Goal: Information Seeking & Learning: Learn about a topic

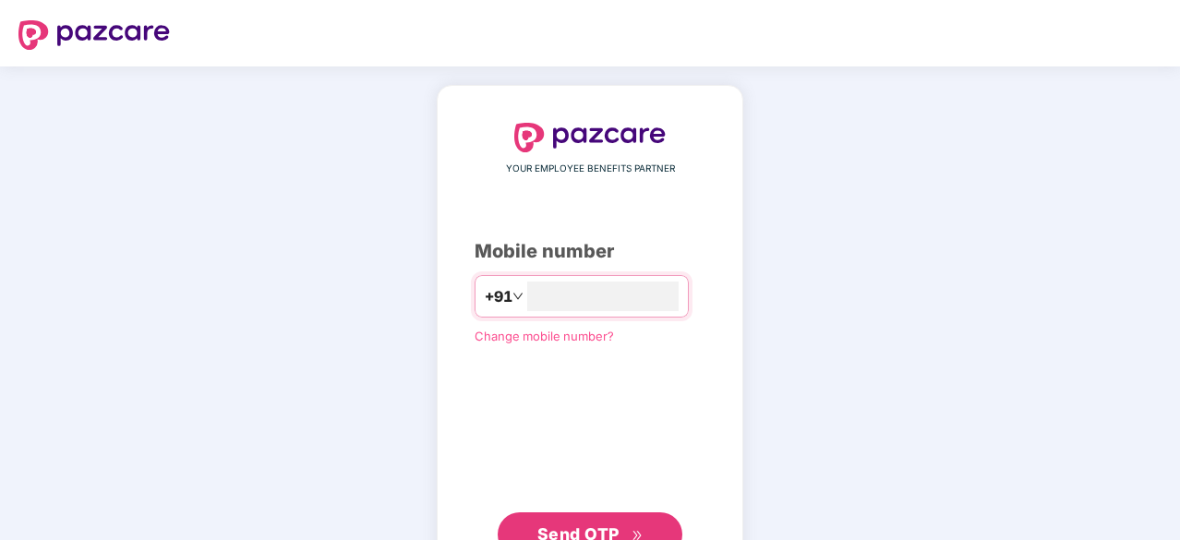
type input "**********"
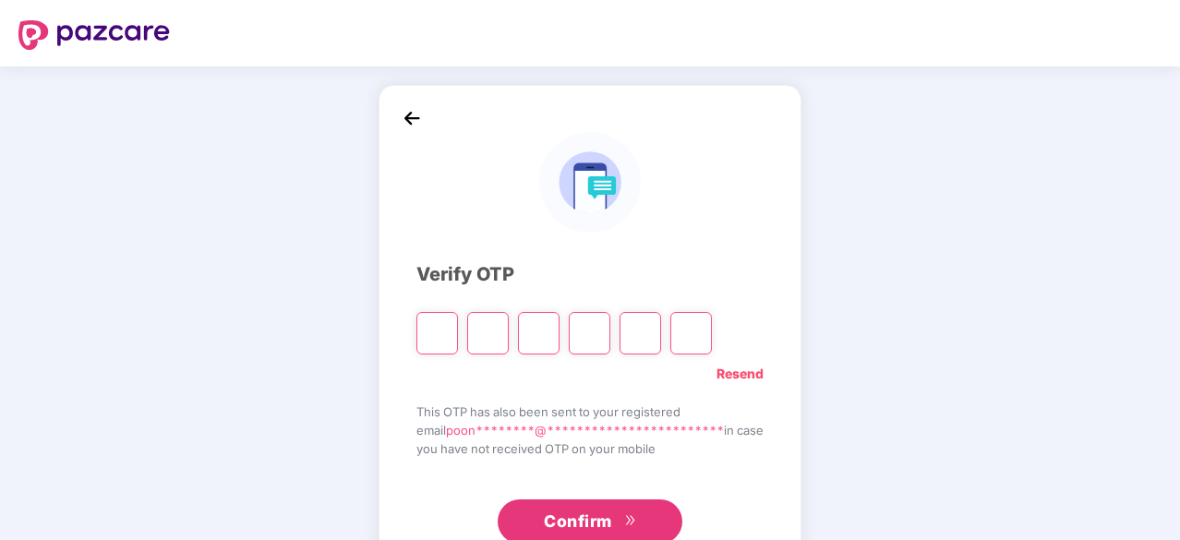
type input "*"
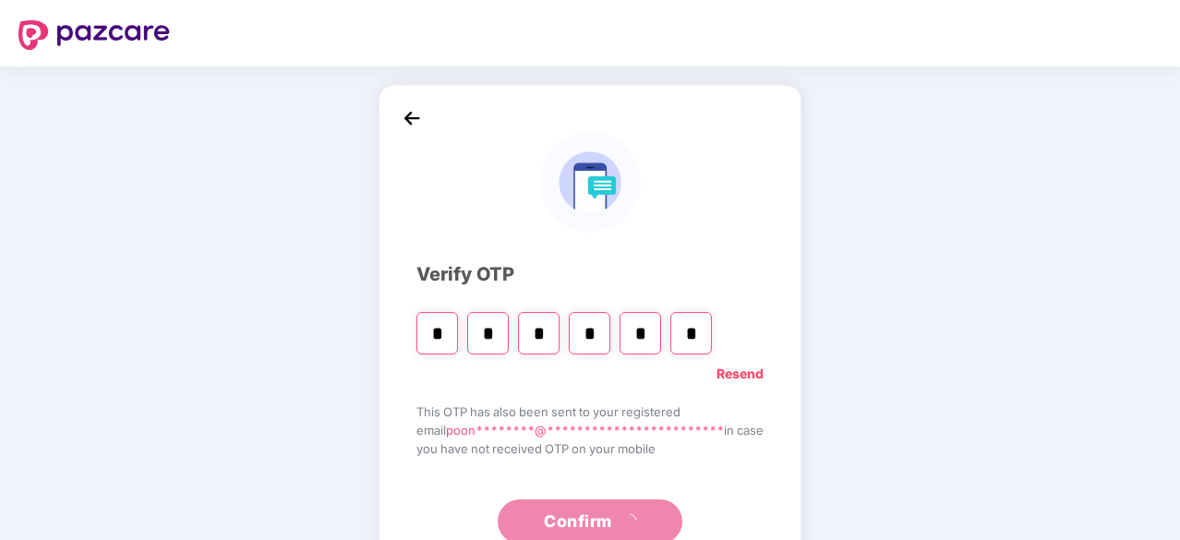
type input "*"
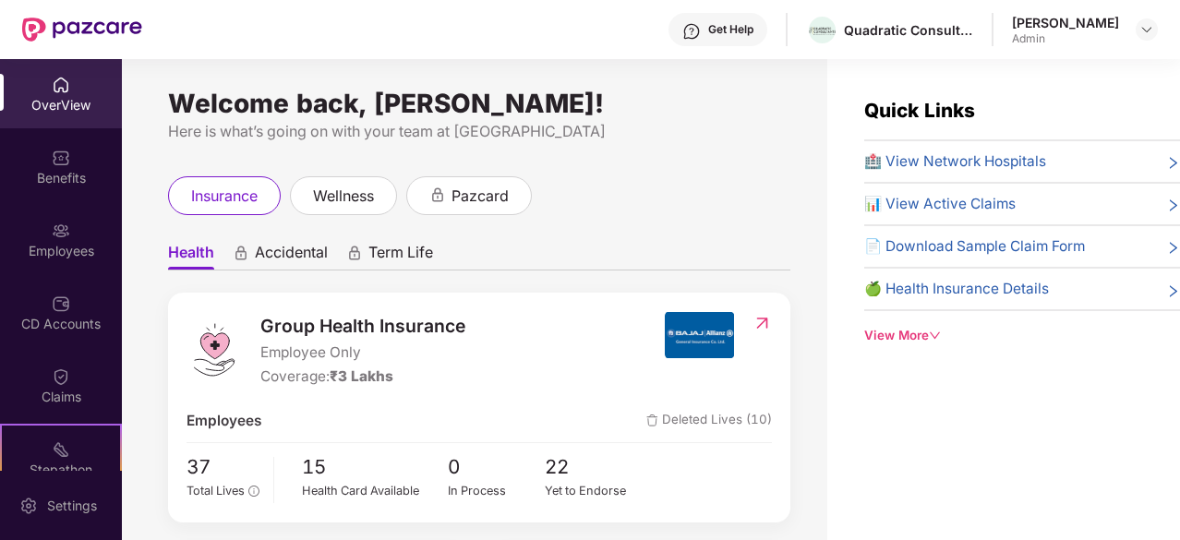
click at [57, 82] on img at bounding box center [61, 85] width 18 height 18
click at [1119, 23] on div "[PERSON_NAME] Admin" at bounding box center [1085, 30] width 146 height 32
click at [1152, 27] on img at bounding box center [1147, 29] width 15 height 15
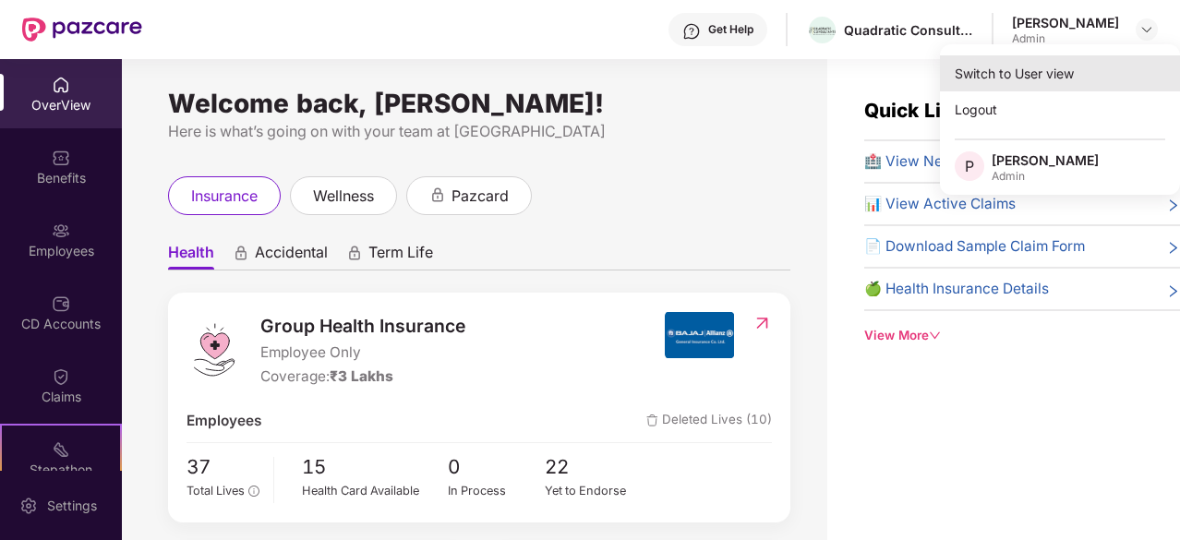
click at [995, 85] on div "Switch to User view" at bounding box center [1060, 73] width 240 height 36
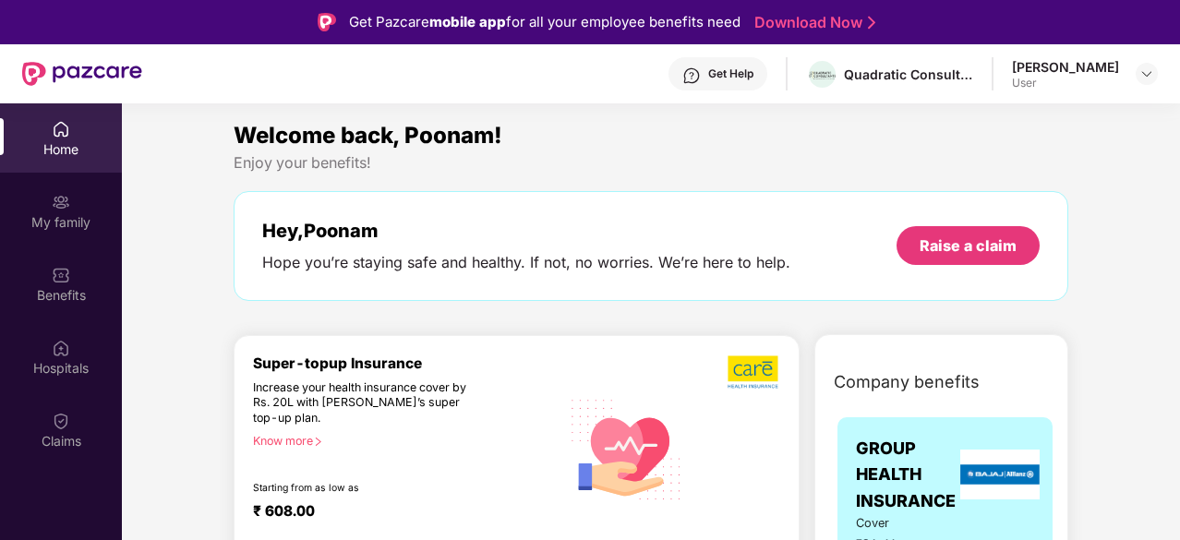
click at [587, 260] on div "Hope you’re staying safe and healthy. If not, no worries. We’re here to help." at bounding box center [526, 262] width 528 height 19
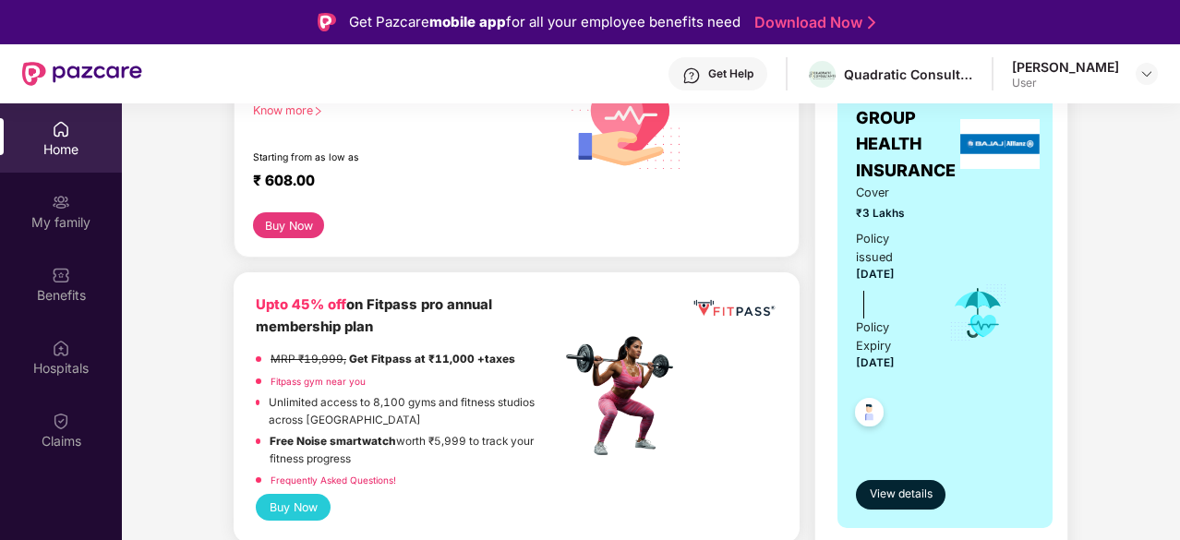
scroll to position [332, 0]
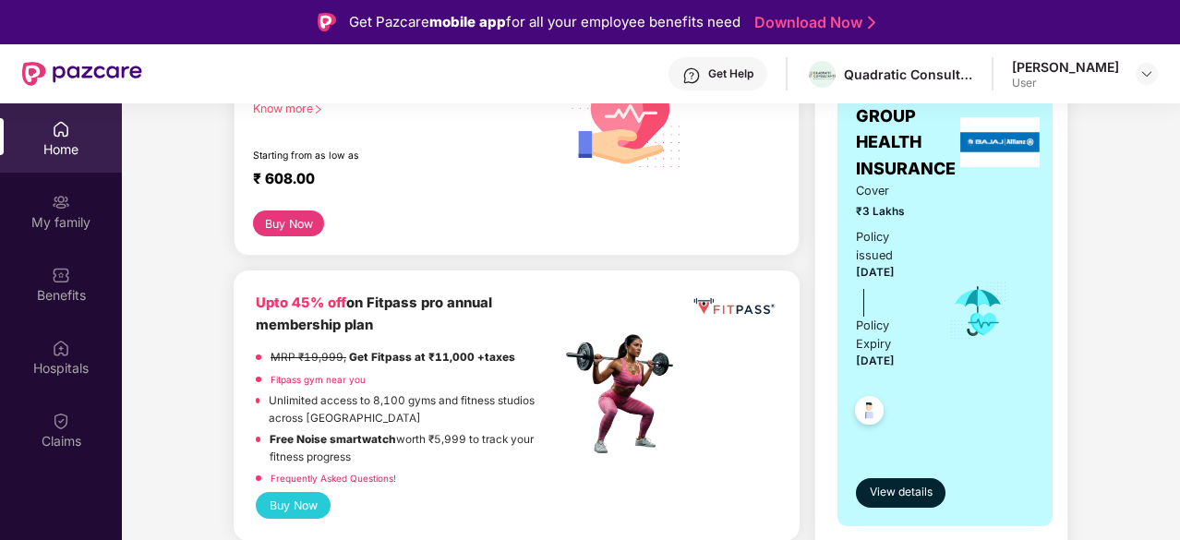
click at [403, 356] on strong "Get Fitpass at ₹11,000 +taxes" at bounding box center [432, 357] width 166 height 13
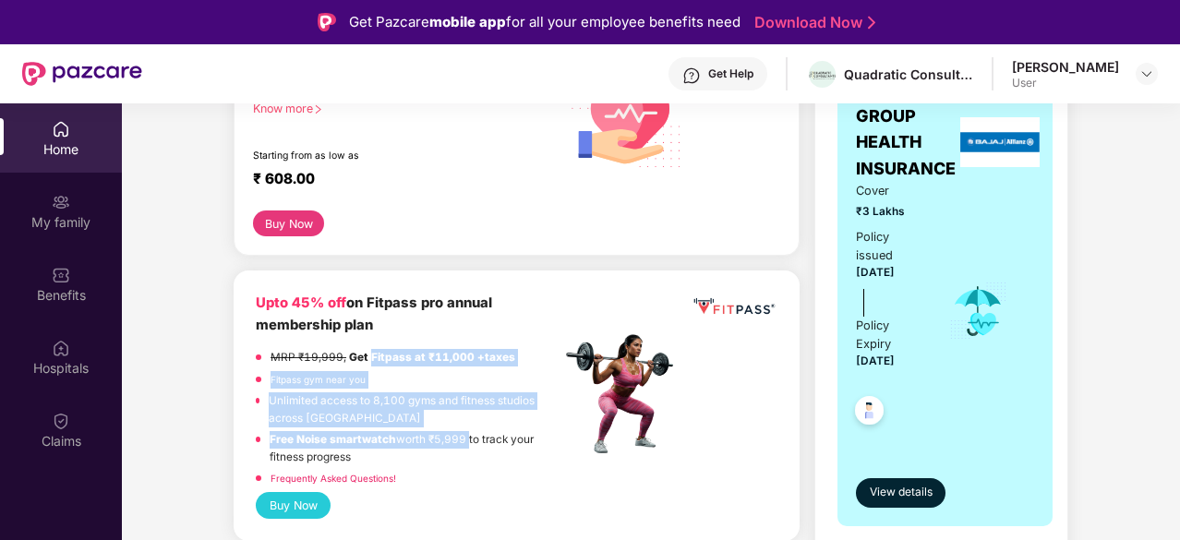
drag, startPoint x: 403, startPoint y: 356, endPoint x: 437, endPoint y: 449, distance: 99.3
click at [437, 449] on div "MRP ₹19,999, Get Fitpass at ₹11,000 +taxes Fitpass gym near you Unlimited acces…" at bounding box center [408, 420] width 305 height 143
click at [437, 449] on p "Free Noise smartwatch worth ₹5,999 to track your fitness progress" at bounding box center [415, 448] width 291 height 34
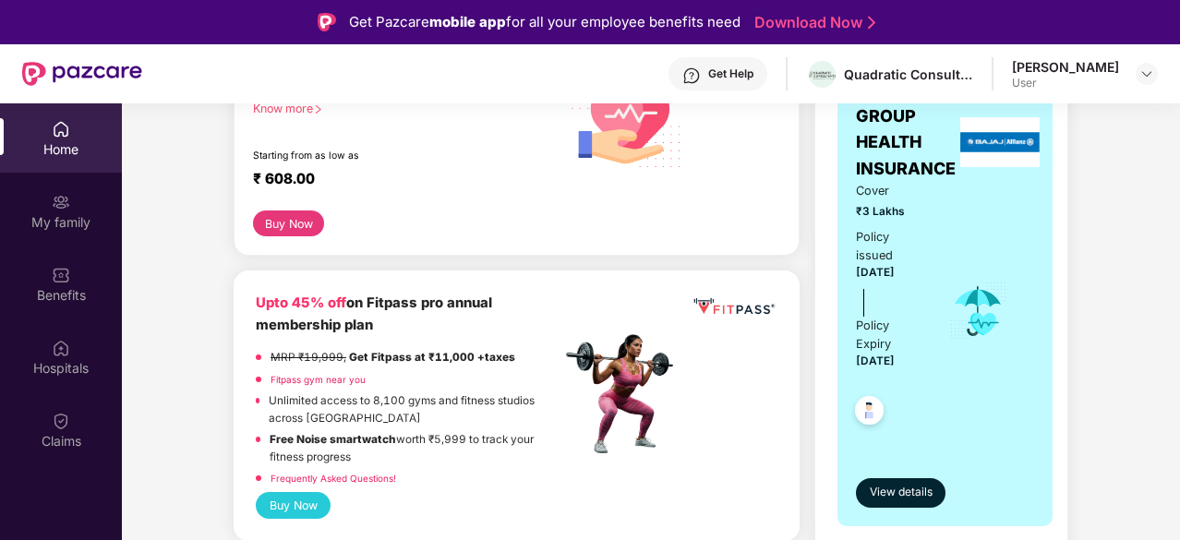
click at [437, 449] on p "Free Noise smartwatch worth ₹5,999 to track your fitness progress" at bounding box center [415, 448] width 291 height 34
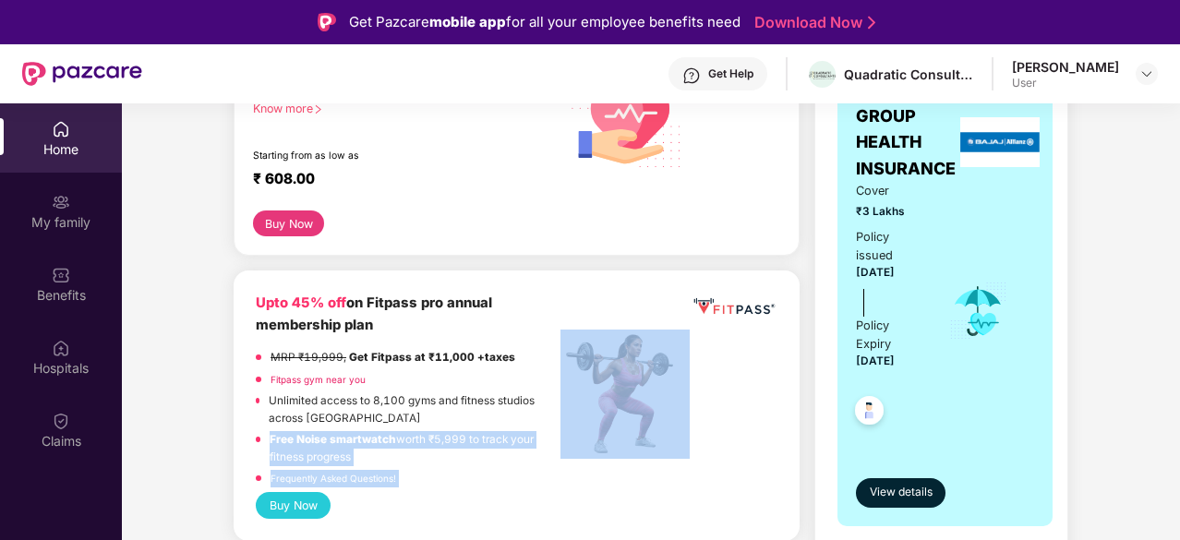
drag, startPoint x: 437, startPoint y: 449, endPoint x: 373, endPoint y: 475, distance: 68.8
click at [373, 475] on div "MRP ₹19,999, Get Fitpass at ₹11,000 +taxes Fitpass gym near you Unlimited acces…" at bounding box center [408, 420] width 305 height 143
click at [373, 475] on link "Frequently Asked Questions!" at bounding box center [334, 478] width 126 height 11
drag, startPoint x: 373, startPoint y: 475, endPoint x: 364, endPoint y: 431, distance: 44.4
click at [364, 431] on div "MRP ₹19,999, Get Fitpass at ₹11,000 +taxes Fitpass gym near you Unlimited acces…" at bounding box center [408, 420] width 305 height 143
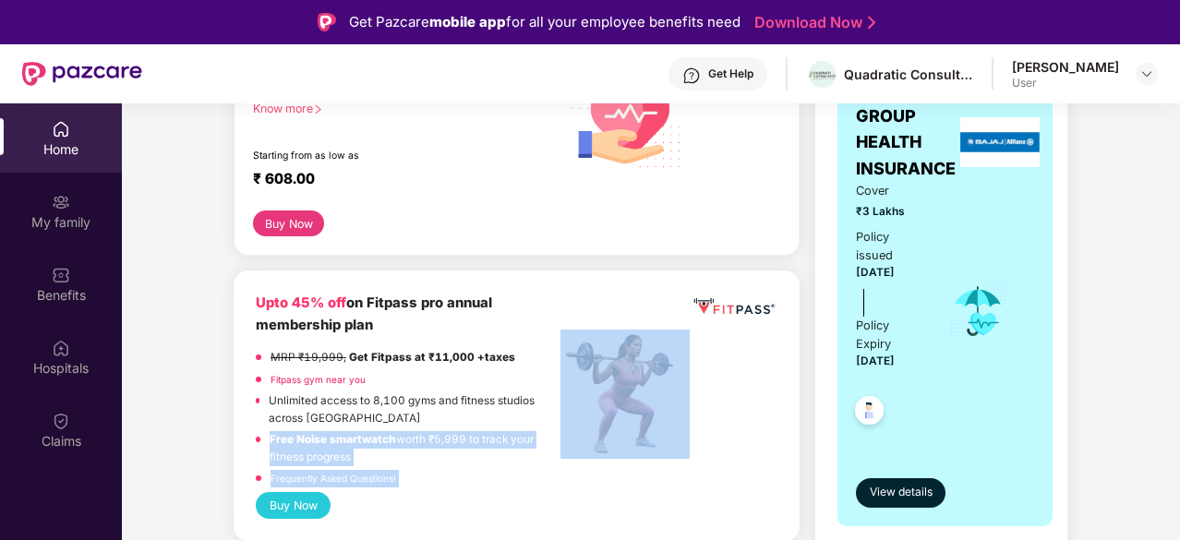
click at [364, 433] on strong "Free Noise smartwatch" at bounding box center [333, 439] width 127 height 13
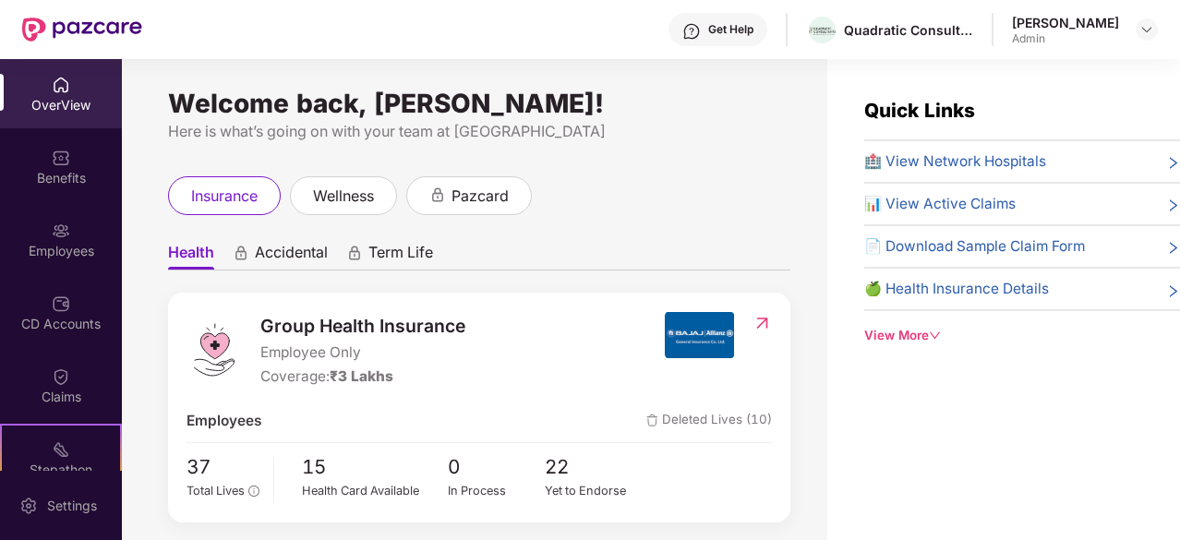
click at [480, 111] on div "Welcome back, [PERSON_NAME]!" at bounding box center [479, 103] width 622 height 15
drag, startPoint x: 480, startPoint y: 113, endPoint x: 497, endPoint y: 139, distance: 31.5
click at [497, 139] on div "Welcome back, [PERSON_NAME]! Here is what’s going on with your team at [GEOGRAP…" at bounding box center [479, 119] width 622 height 47
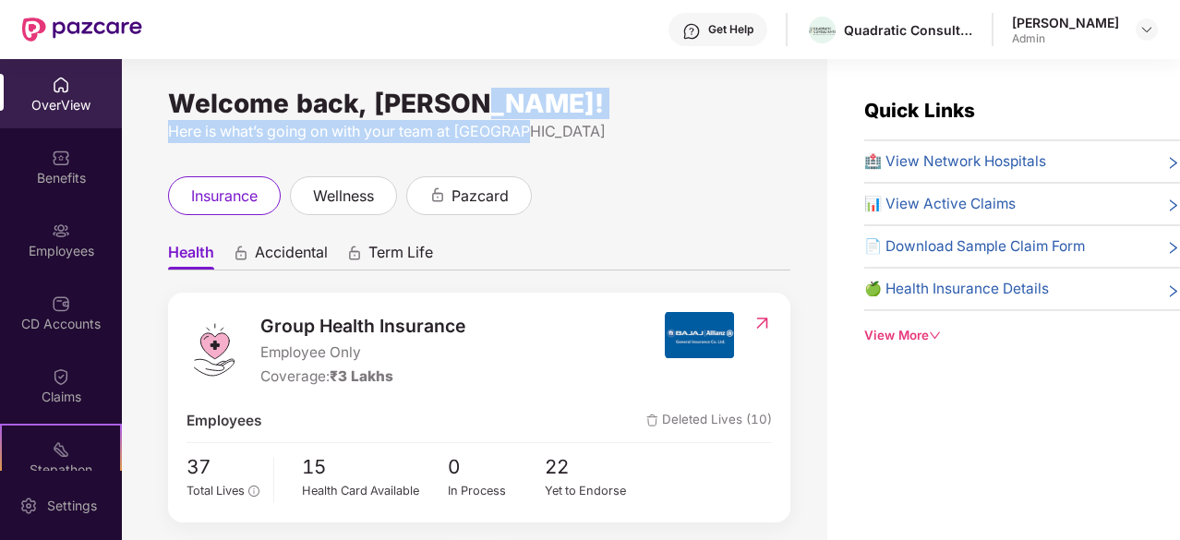
click at [497, 139] on div "Here is what’s going on with your team at [GEOGRAPHIC_DATA]" at bounding box center [479, 131] width 622 height 23
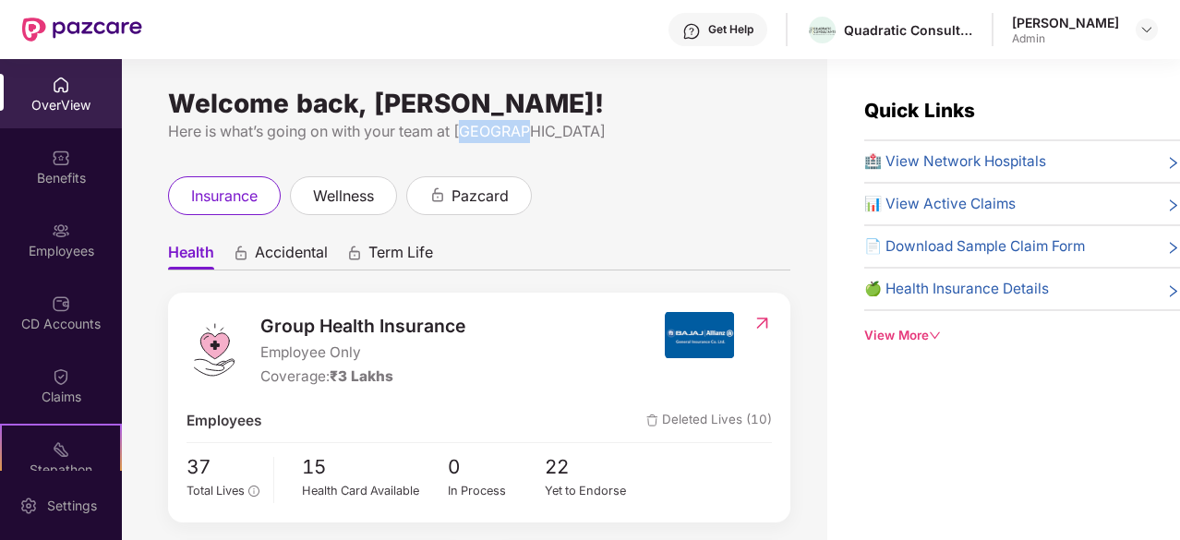
click at [497, 139] on div "Here is what’s going on with your team at [GEOGRAPHIC_DATA]" at bounding box center [479, 131] width 622 height 23
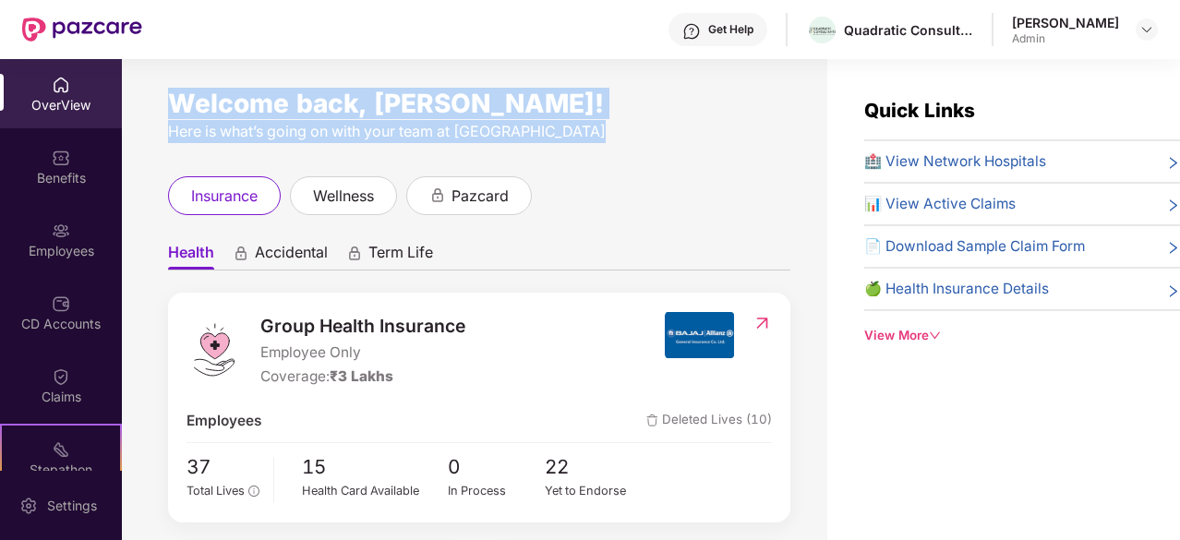
drag, startPoint x: 497, startPoint y: 139, endPoint x: 438, endPoint y: 90, distance: 77.3
click at [438, 96] on div "Welcome back, Poonam Patil! Here is what’s going on with your team at Pazcare" at bounding box center [479, 119] width 622 height 47
click at [438, 96] on div "Welcome back, [PERSON_NAME]!" at bounding box center [479, 103] width 622 height 15
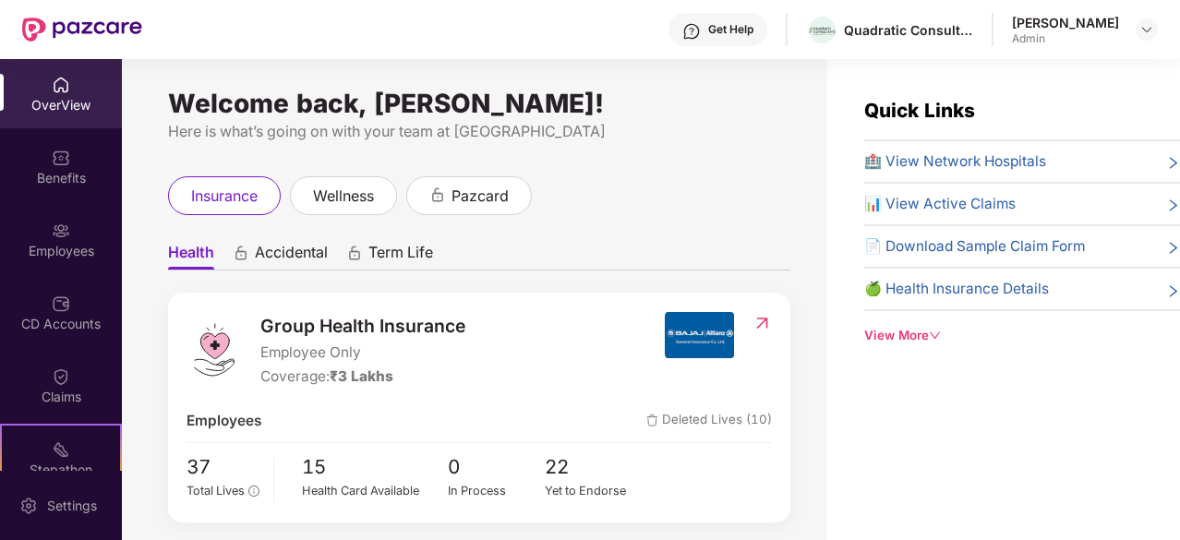
drag, startPoint x: 680, startPoint y: 50, endPoint x: 392, endPoint y: -80, distance: 316.2
click at [392, 0] on html "Get Help Quadratic Consultants Poonam Patil Admin OverView Benefits Employees C…" at bounding box center [590, 270] width 1180 height 540
click at [331, 136] on div "Here is what’s going on with your team at [GEOGRAPHIC_DATA]" at bounding box center [479, 131] width 622 height 23
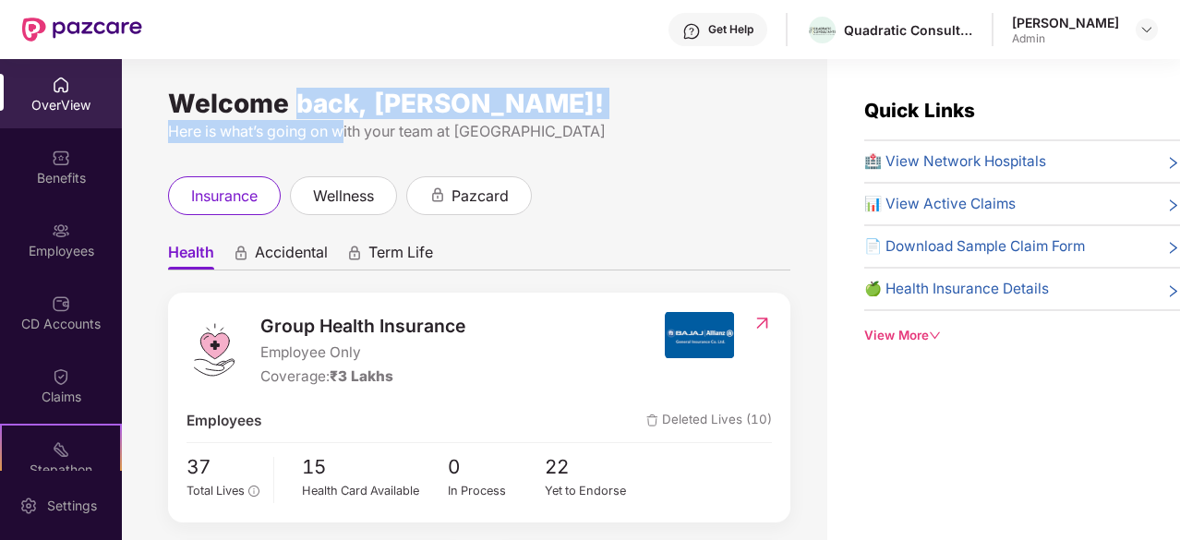
drag, startPoint x: 331, startPoint y: 136, endPoint x: 318, endPoint y: 98, distance: 40.0
click at [318, 98] on div "Welcome back, Poonam Patil! Here is what’s going on with your team at Pazcare" at bounding box center [479, 119] width 622 height 47
click at [318, 98] on div "Welcome back, [PERSON_NAME]!" at bounding box center [479, 103] width 622 height 15
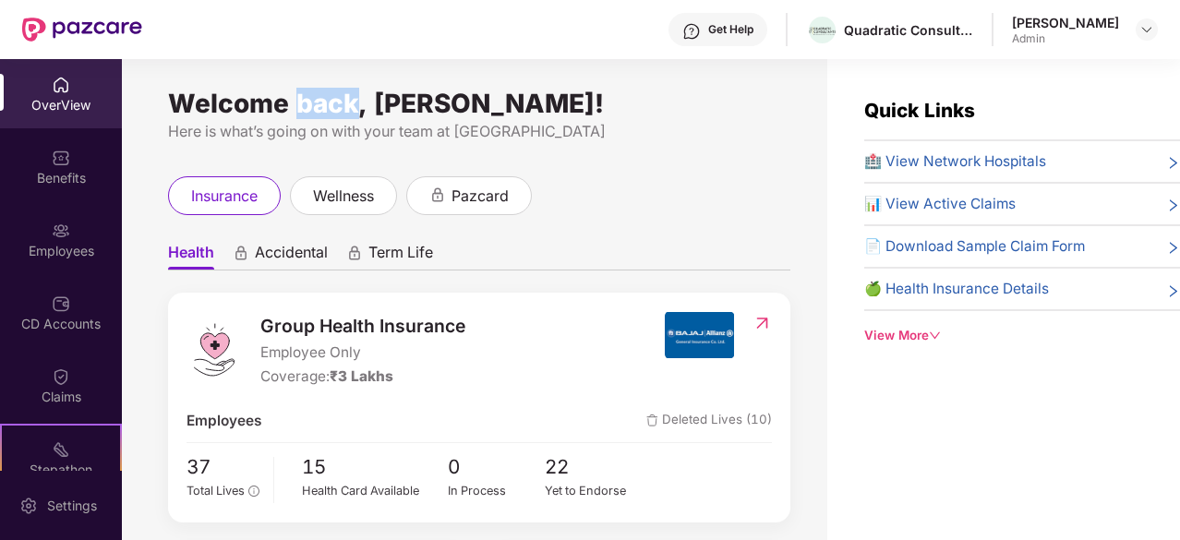
click at [318, 98] on div "Welcome back, [PERSON_NAME]!" at bounding box center [479, 103] width 622 height 15
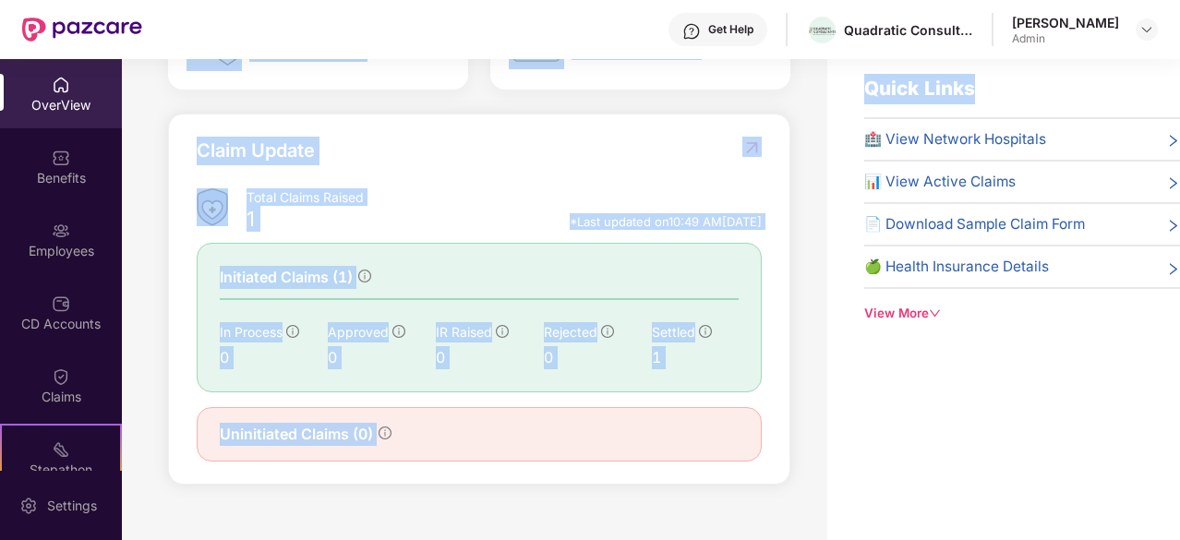
scroll to position [59, 0]
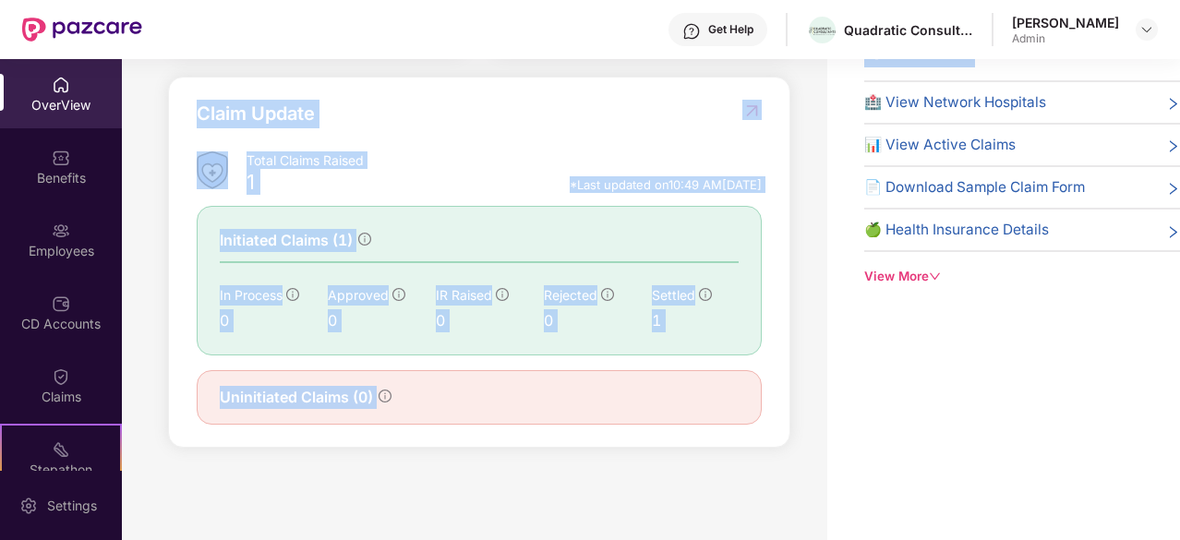
drag, startPoint x: 318, startPoint y: 98, endPoint x: 584, endPoint y: 496, distance: 478.7
click at [584, 496] on div "Welcome back, Poonam Patil! Here is what’s going on with your team at Pazcare i…" at bounding box center [474, 251] width 705 height 503
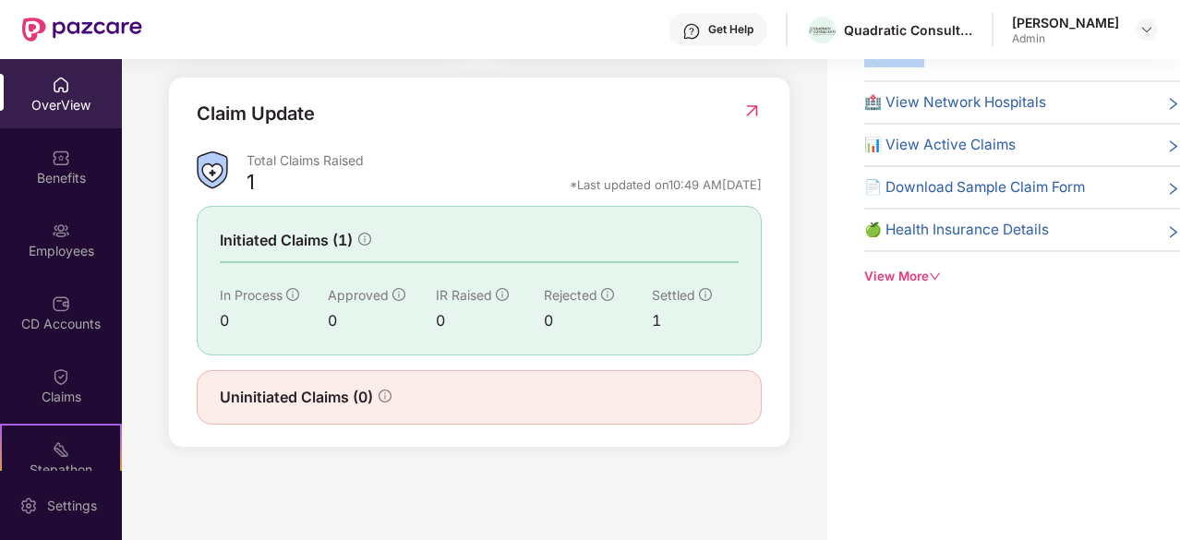
click at [584, 496] on div "Welcome back, Poonam Patil! Here is what’s going on with your team at Pazcare i…" at bounding box center [474, 251] width 705 height 503
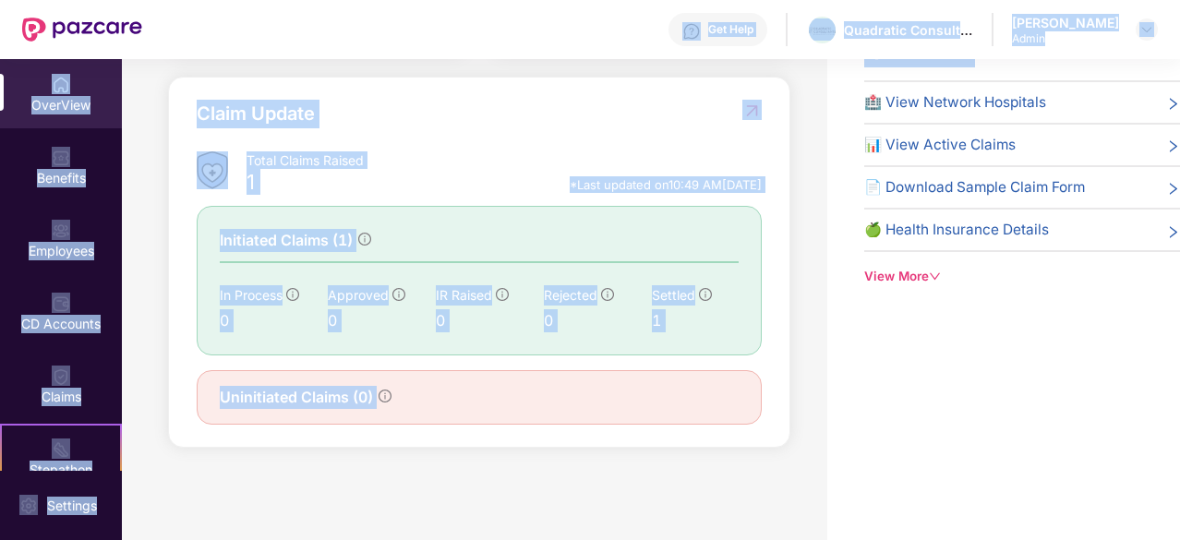
scroll to position [0, 0]
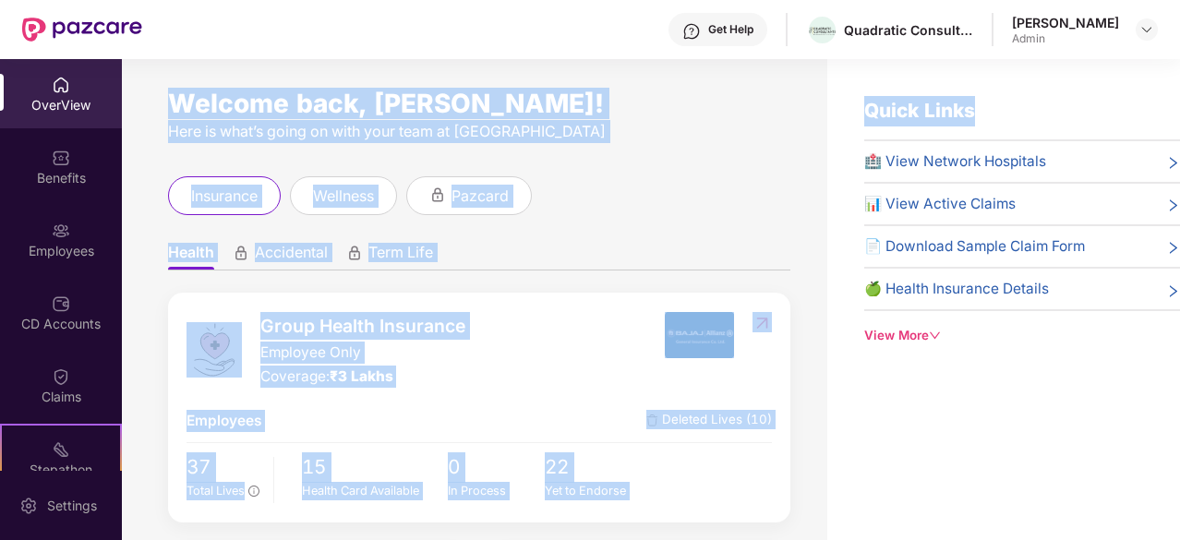
drag, startPoint x: 584, startPoint y: 496, endPoint x: 516, endPoint y: 106, distance: 395.5
click at [516, 106] on div "Welcome back, Poonam Patil! Here is what’s going on with your team at Pazcare i…" at bounding box center [474, 310] width 705 height 503
click at [516, 106] on div "Welcome back, [PERSON_NAME]!" at bounding box center [479, 103] width 622 height 15
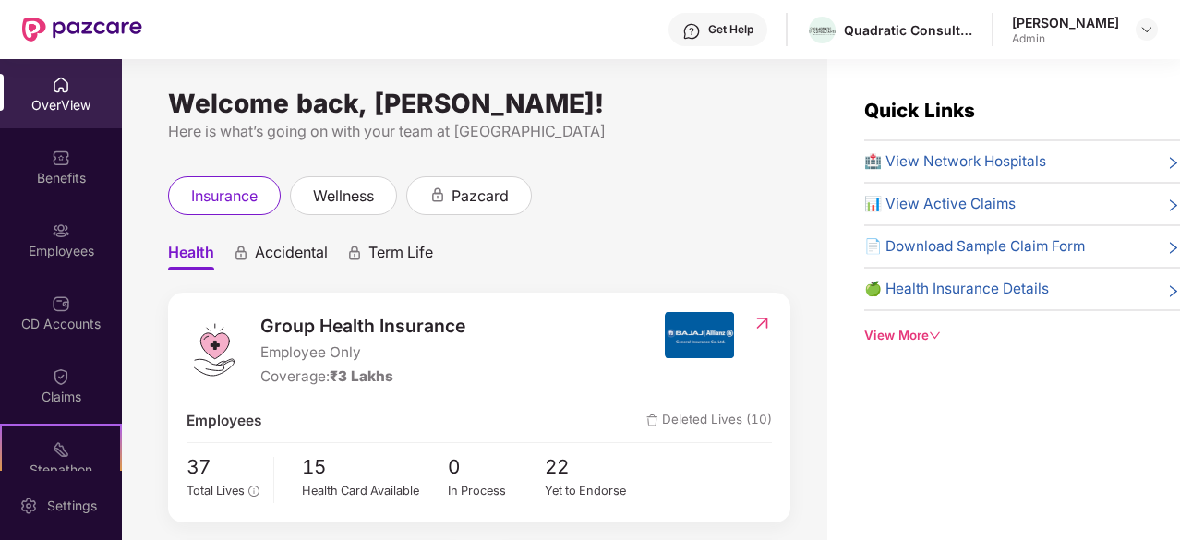
click at [461, 149] on div "Welcome back, Poonam Patil! Here is what’s going on with your team at Pazcare i…" at bounding box center [474, 310] width 705 height 503
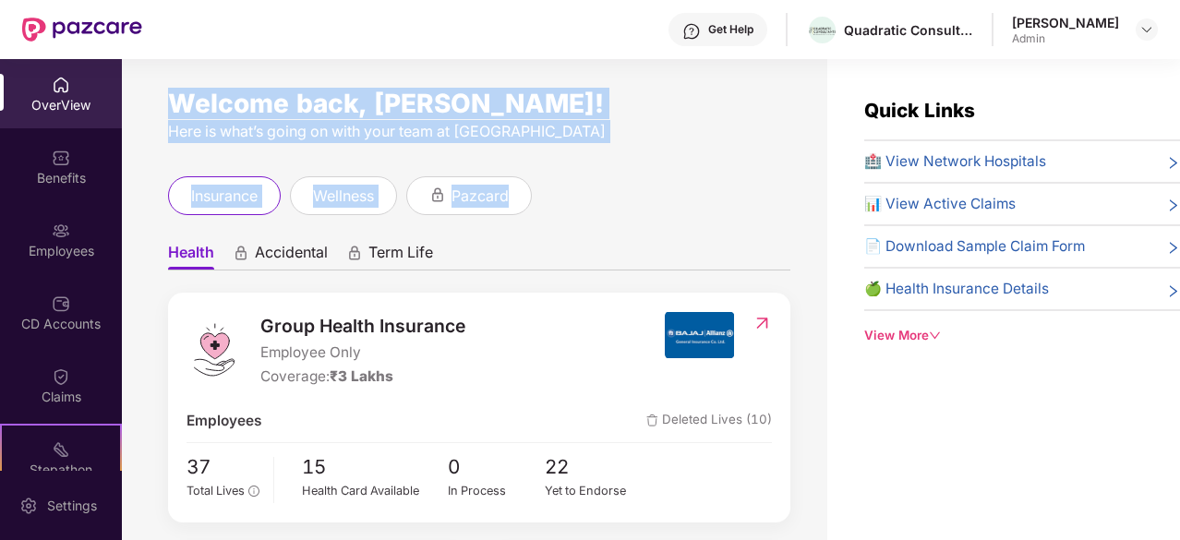
drag, startPoint x: 461, startPoint y: 149, endPoint x: 469, endPoint y: 114, distance: 36.1
click at [469, 114] on div "Welcome back, Poonam Patil! Here is what’s going on with your team at Pazcare i…" at bounding box center [474, 310] width 705 height 503
click at [469, 111] on div "Welcome back, [PERSON_NAME]!" at bounding box center [479, 103] width 622 height 15
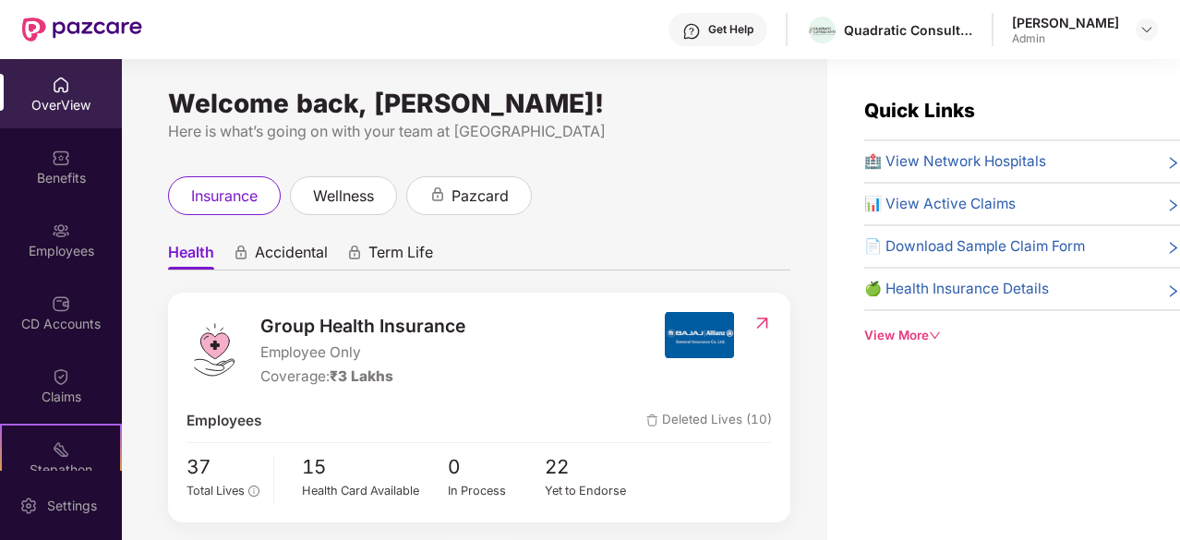
click at [426, 148] on div "Welcome back, Poonam Patil! Here is what’s going on with your team at Pazcare i…" at bounding box center [474, 310] width 705 height 503
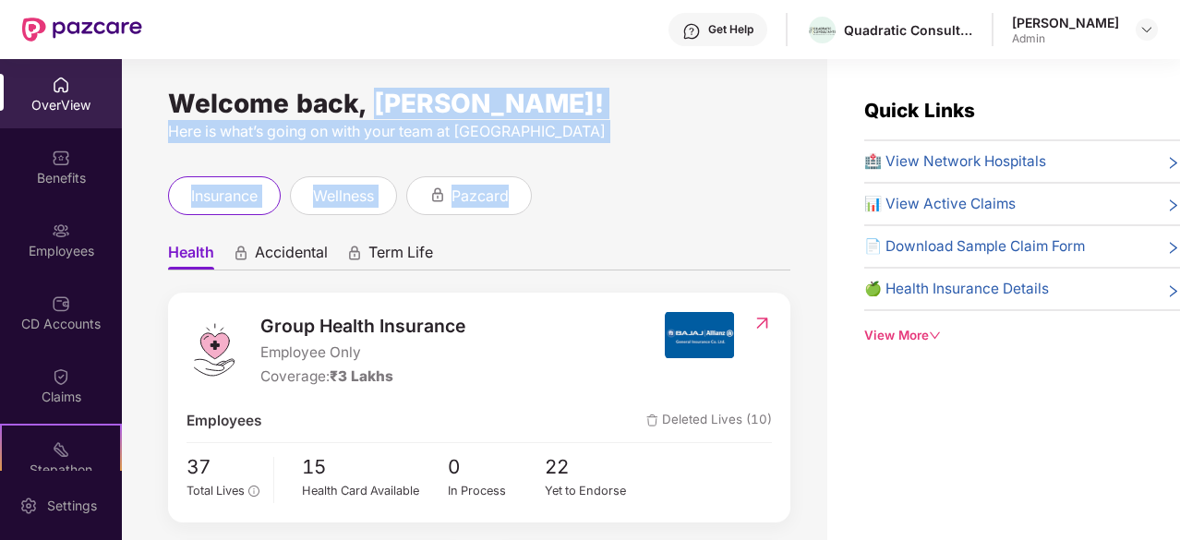
drag, startPoint x: 426, startPoint y: 148, endPoint x: 437, endPoint y: 114, distance: 35.9
click at [437, 114] on div "Welcome back, Poonam Patil! Here is what’s going on with your team at Pazcare i…" at bounding box center [474, 310] width 705 height 503
click at [437, 111] on div "Welcome back, [PERSON_NAME]!" at bounding box center [479, 103] width 622 height 15
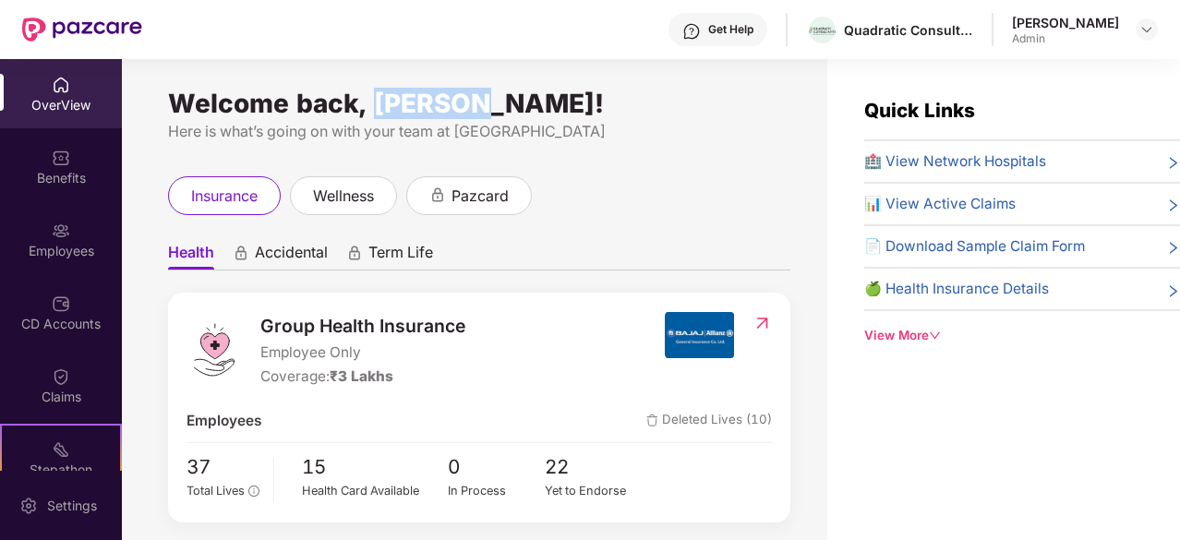
click at [437, 111] on div "Welcome back, [PERSON_NAME]!" at bounding box center [479, 103] width 622 height 15
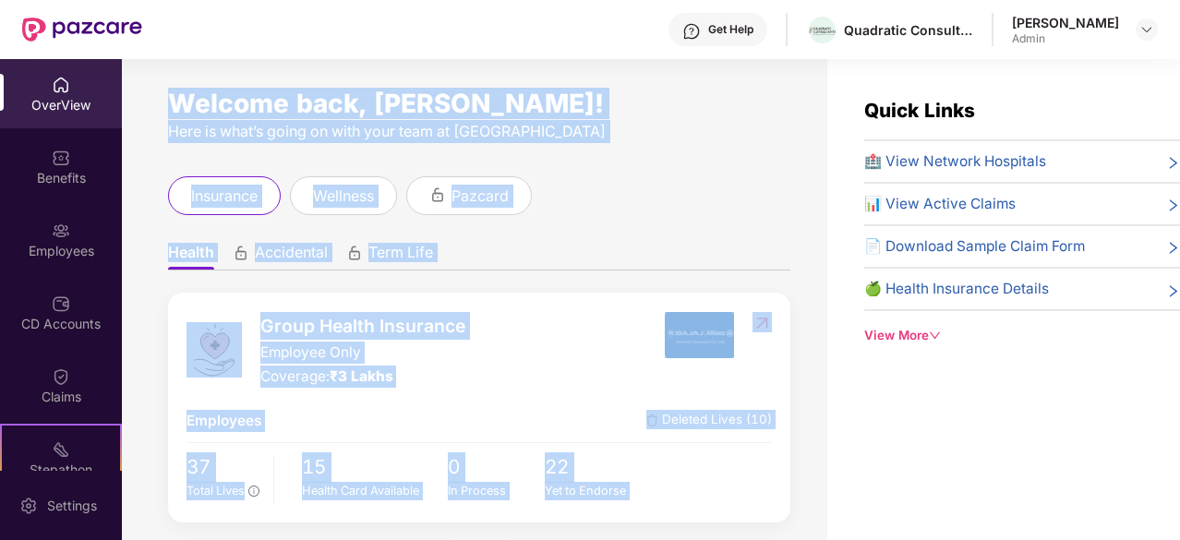
scroll to position [22, 0]
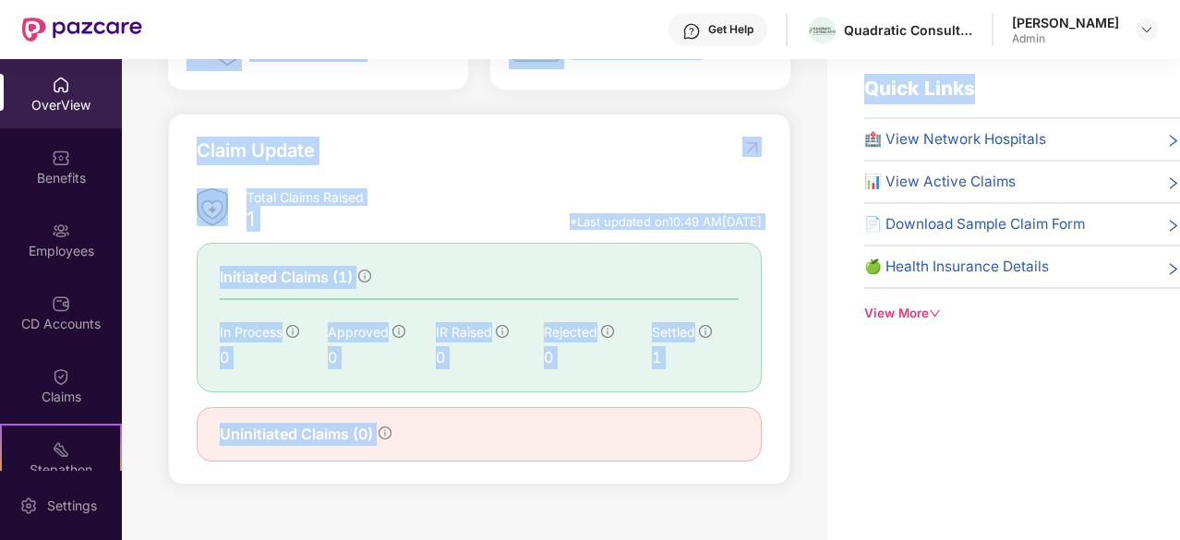
drag, startPoint x: 437, startPoint y: 114, endPoint x: 830, endPoint y: 540, distance: 580.3
click at [830, 539] on div "Welcome back, Poonam Patil! Here is what’s going on with your team at Pazcare i…" at bounding box center [651, 307] width 1058 height 540
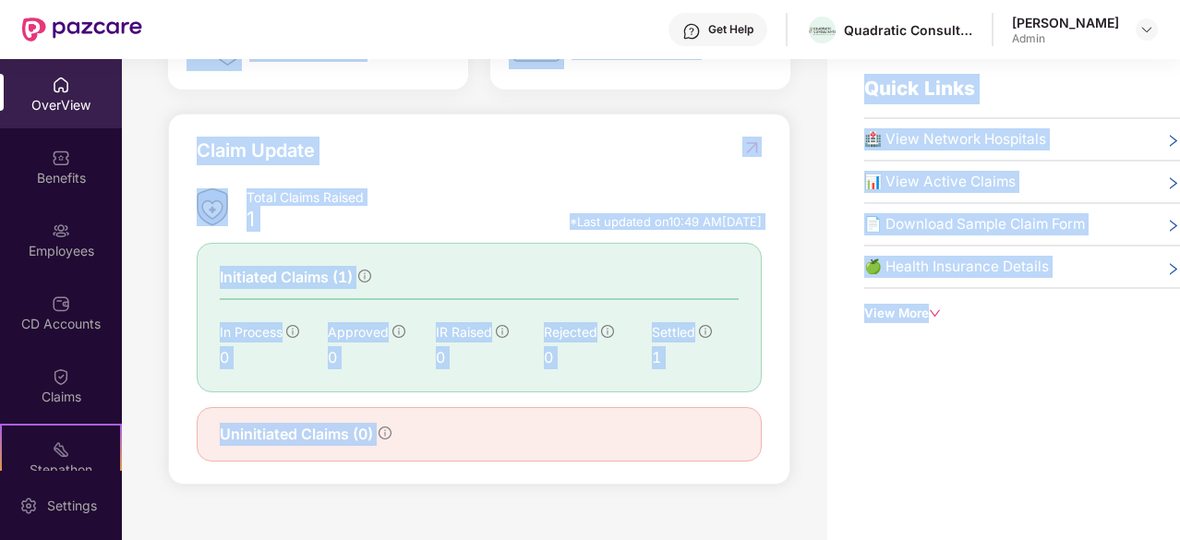
scroll to position [59, 0]
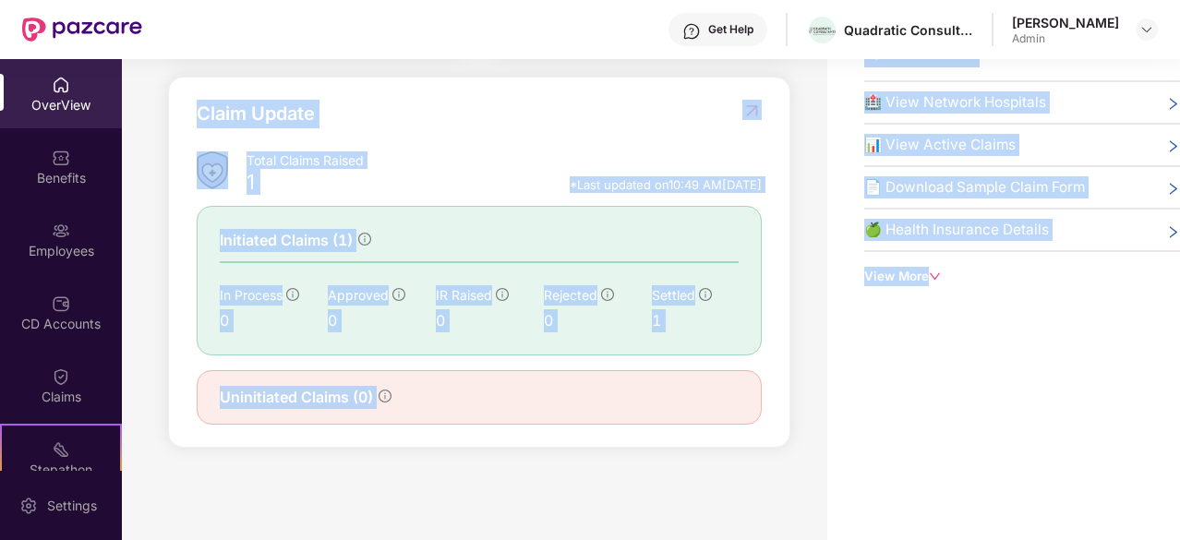
click at [960, 362] on div "Quick Links 🏥 View Network Hospitals 📊 View Active Claims 📄 Download Sample Cla…" at bounding box center [1003, 270] width 353 height 540
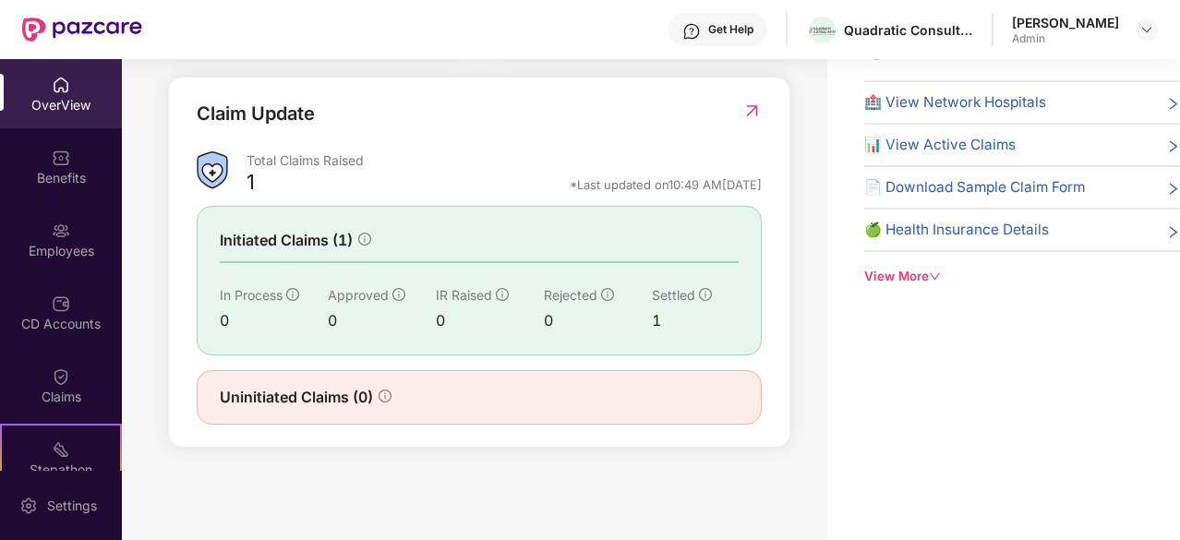
click at [719, 185] on div "*Last updated on 10:49 AM, 28 Sep 2025" at bounding box center [666, 184] width 192 height 17
click at [645, 101] on div "Claim Update Total Claims Raised 1 *Last updated on 10:49 AM, 28 Sep 2025 Initi…" at bounding box center [479, 262] width 622 height 371
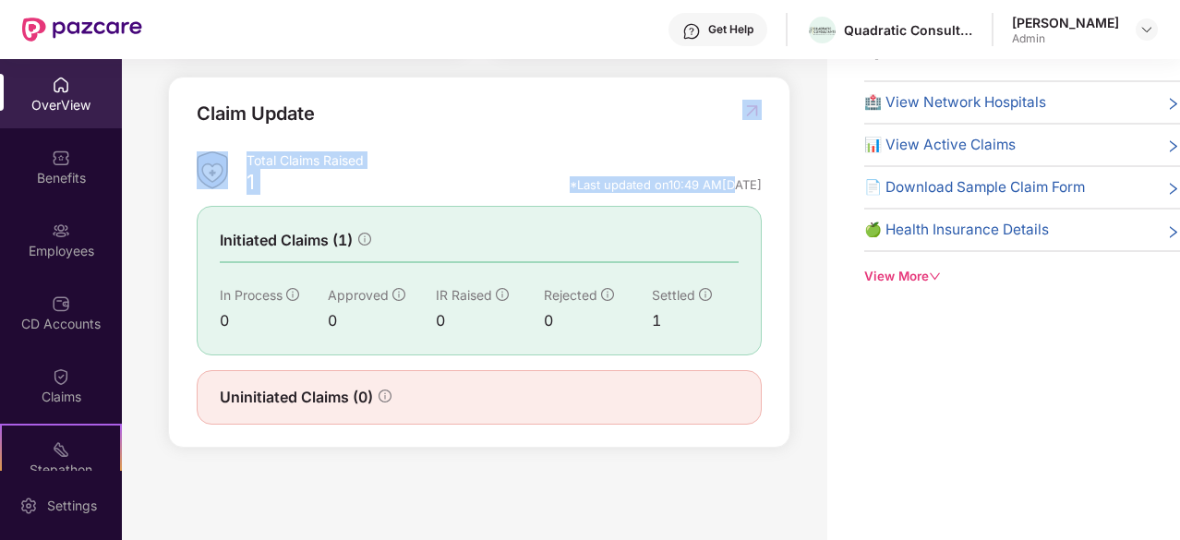
drag, startPoint x: 645, startPoint y: 101, endPoint x: 685, endPoint y: 182, distance: 90.4
click at [685, 182] on div "Claim Update Total Claims Raised 1 *Last updated on 10:49 AM, 28 Sep 2025 Initi…" at bounding box center [479, 262] width 622 height 371
click at [685, 182] on div "*Last updated on 10:49 AM, 28 Sep 2025" at bounding box center [666, 184] width 192 height 17
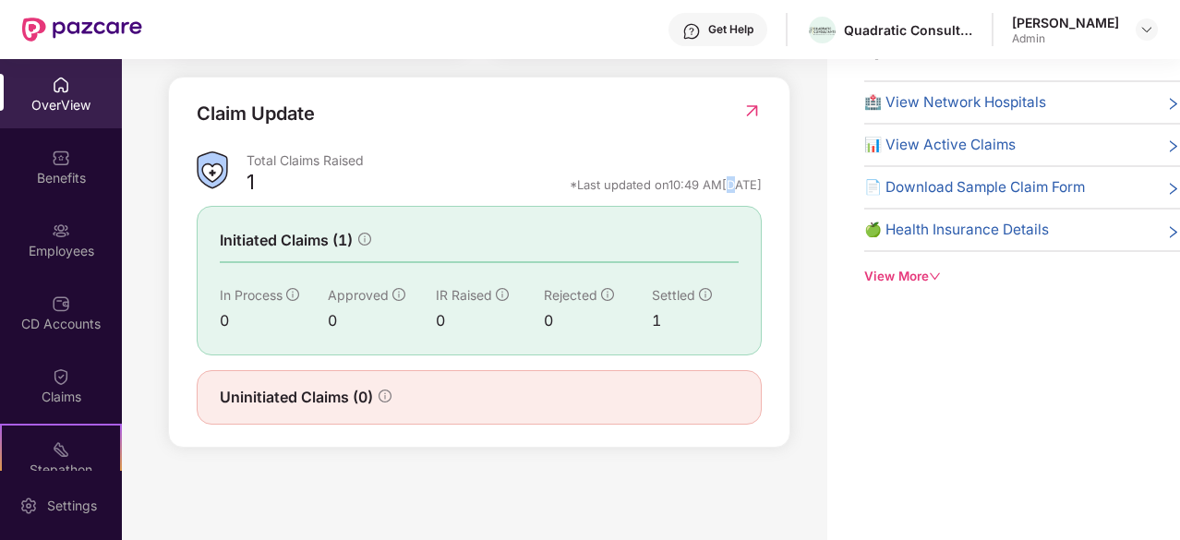
click at [685, 182] on div "*Last updated on 10:49 AM, 28 Sep 2025" at bounding box center [666, 184] width 192 height 17
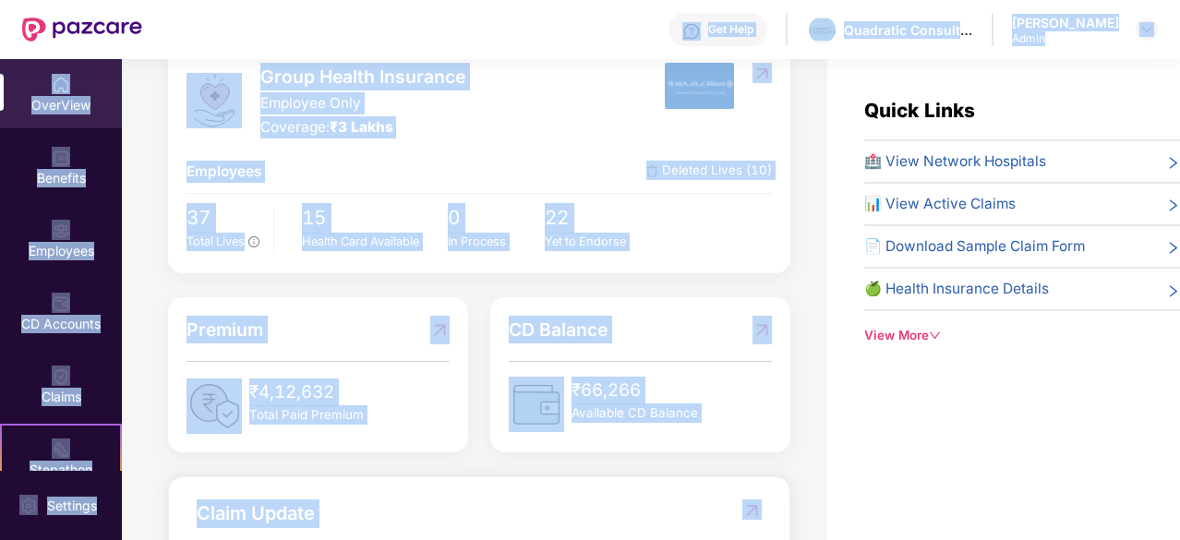
scroll to position [0, 0]
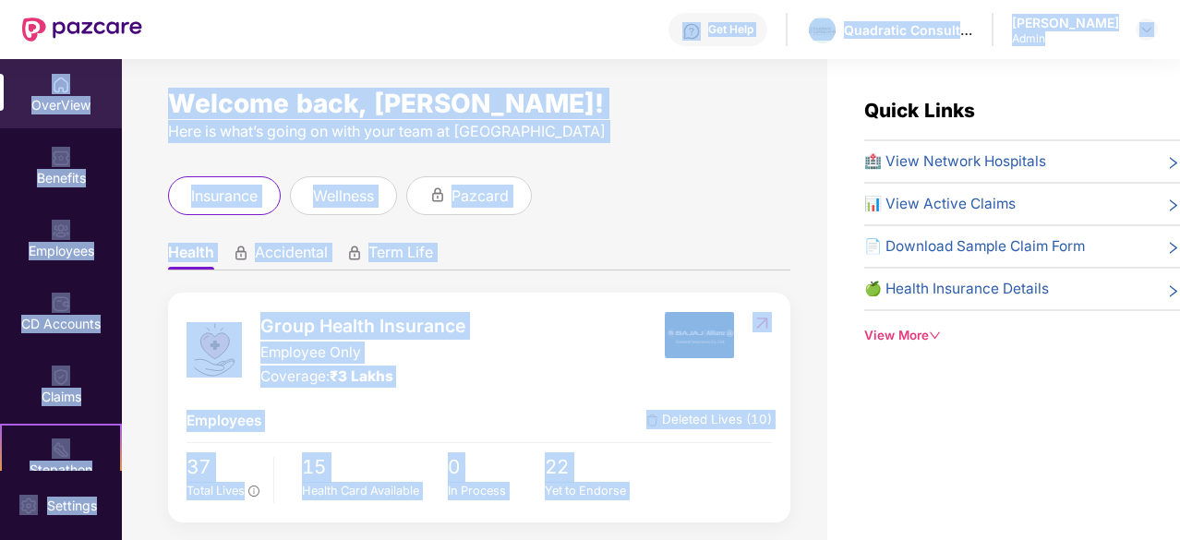
drag, startPoint x: 685, startPoint y: 182, endPoint x: 541, endPoint y: 64, distance: 186.3
click at [541, 64] on div "Welcome back, Poonam Patil! Here is what’s going on with your team at Pazcare i…" at bounding box center [474, 310] width 705 height 503
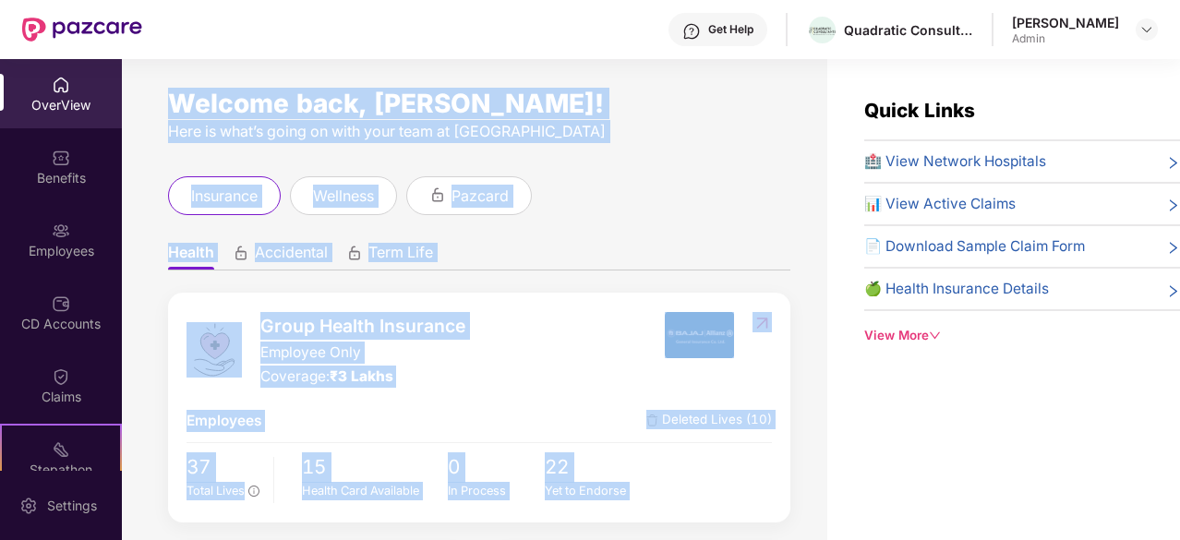
click at [513, 108] on div "Welcome back, [PERSON_NAME]!" at bounding box center [479, 103] width 622 height 15
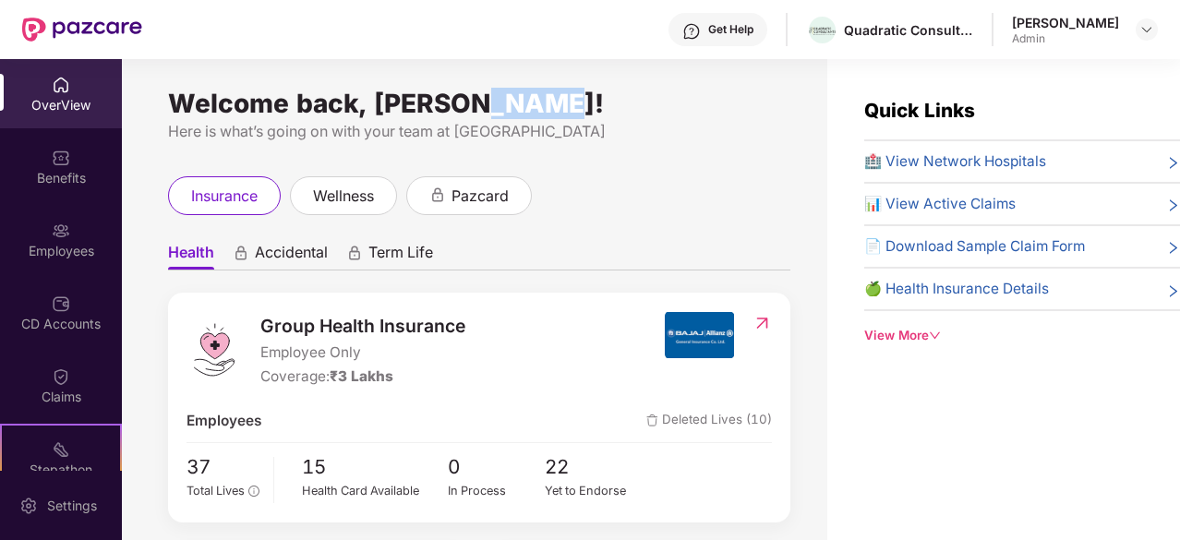
click at [513, 108] on div "Welcome back, [PERSON_NAME]!" at bounding box center [479, 103] width 622 height 15
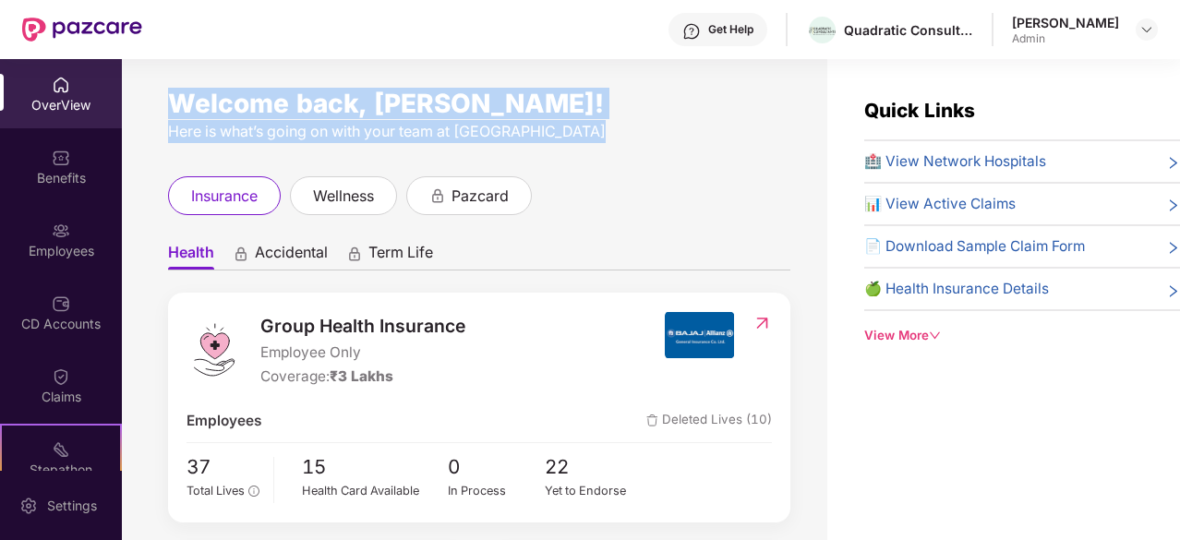
drag, startPoint x: 513, startPoint y: 108, endPoint x: 510, endPoint y: 131, distance: 23.4
click at [510, 131] on div "Welcome back, Poonam Patil! Here is what’s going on with your team at Pazcare" at bounding box center [479, 119] width 622 height 47
click at [510, 131] on div "Here is what’s going on with your team at [GEOGRAPHIC_DATA]" at bounding box center [479, 131] width 622 height 23
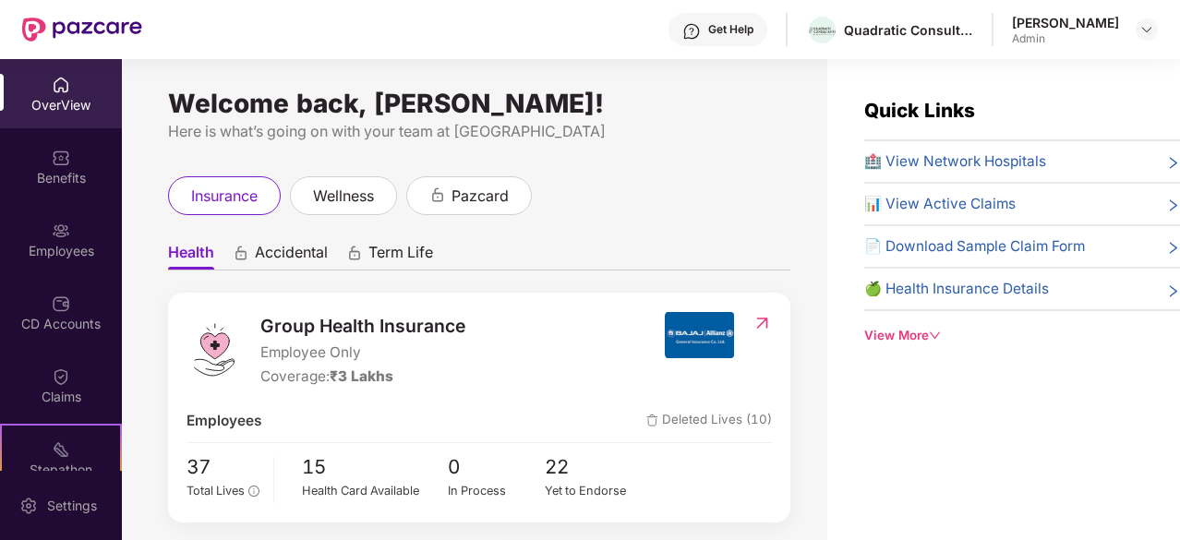
click at [342, 123] on div "Here is what’s going on with your team at [GEOGRAPHIC_DATA]" at bounding box center [479, 131] width 622 height 23
click at [342, 106] on div "Welcome back, [PERSON_NAME]!" at bounding box center [479, 103] width 622 height 15
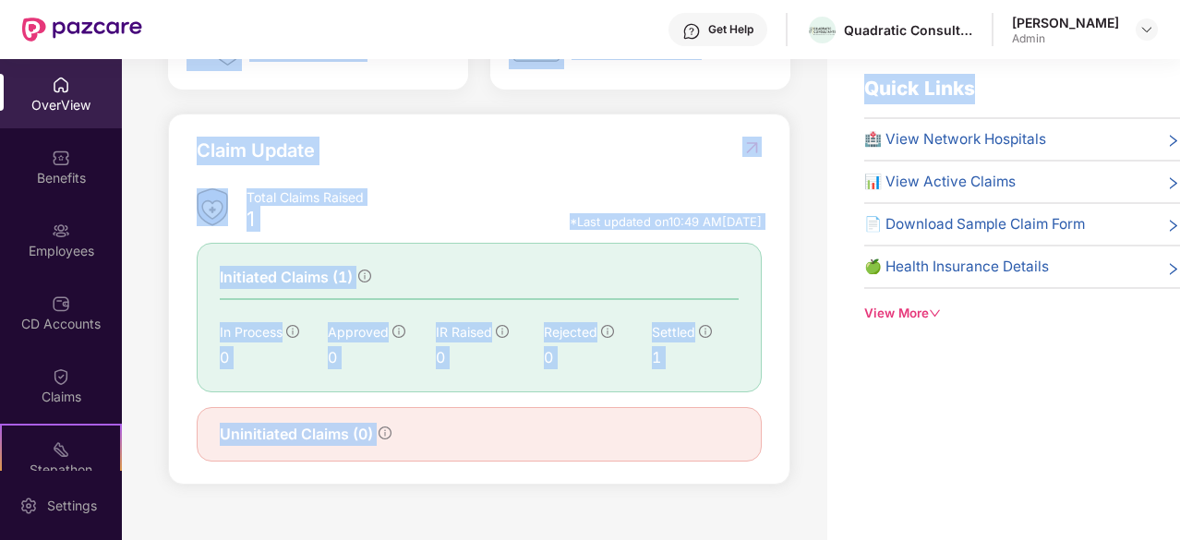
scroll to position [59, 0]
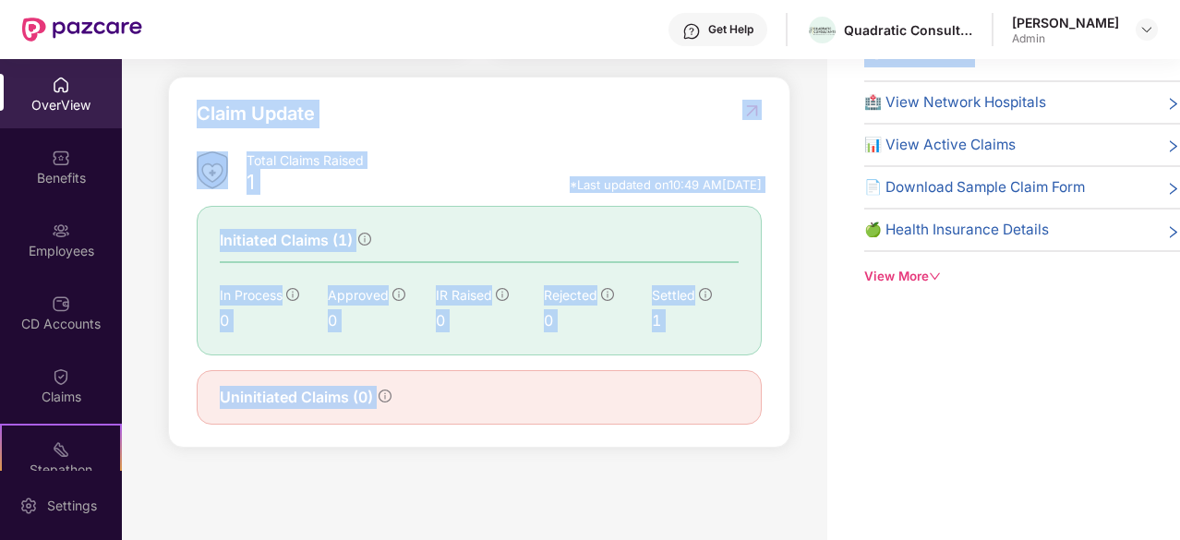
drag, startPoint x: 342, startPoint y: 106, endPoint x: 506, endPoint y: 435, distance: 367.5
click at [506, 435] on div "Welcome back, Poonam Patil! Here is what’s going on with your team at Pazcare i…" at bounding box center [474, 251] width 705 height 503
click at [506, 435] on div "Claim Update Total Claims Raised 1 *Last updated on 10:49 AM, 28 Sep 2025 Initi…" at bounding box center [479, 262] width 622 height 371
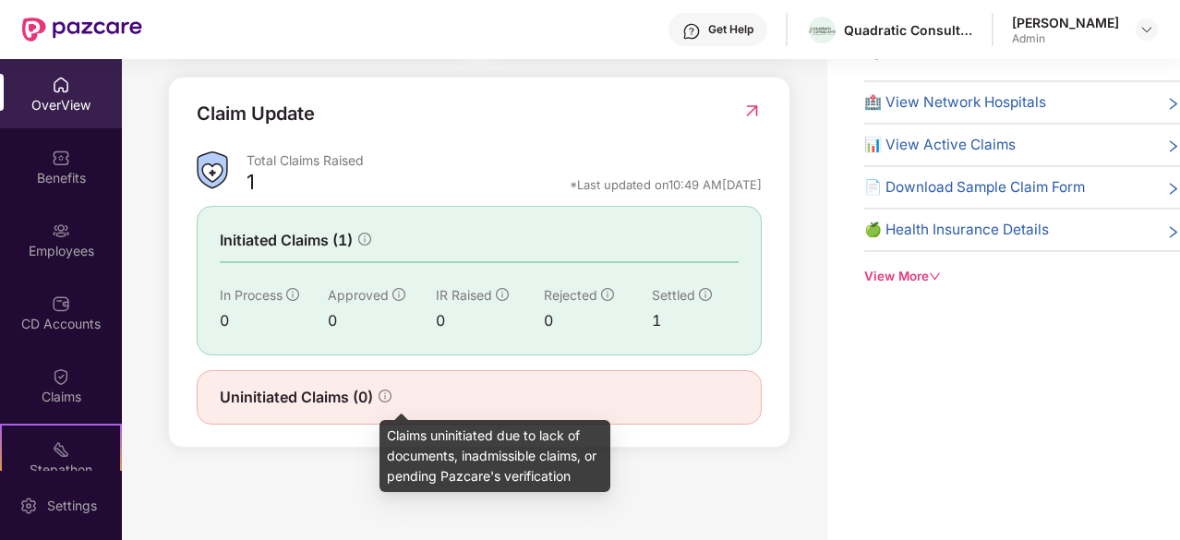
click at [386, 400] on icon "info-circle" at bounding box center [385, 396] width 13 height 13
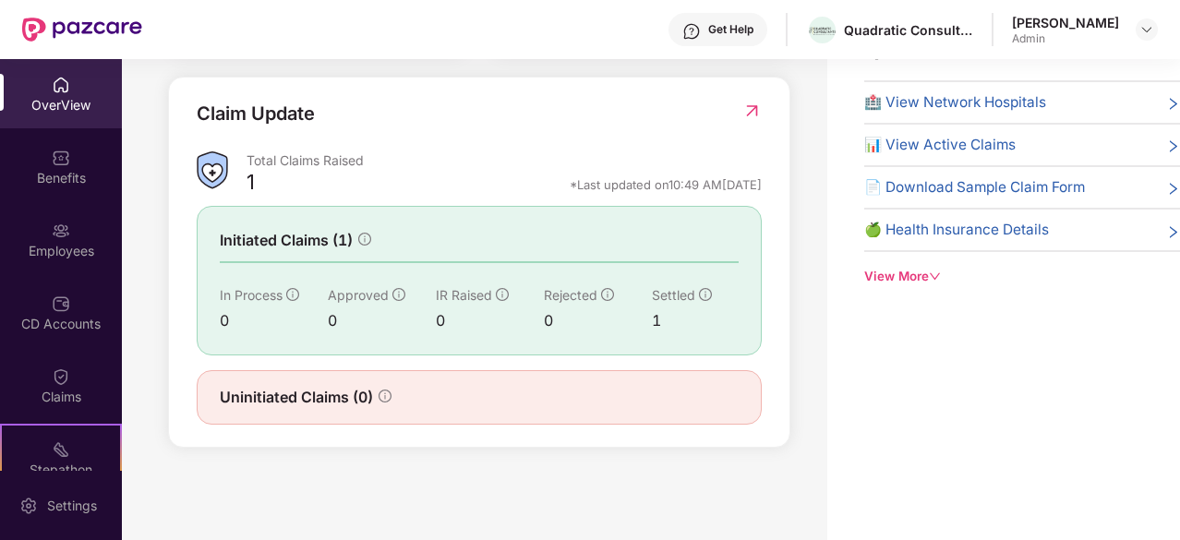
click at [316, 243] on span "Initiated Claims (1)" at bounding box center [286, 240] width 133 height 23
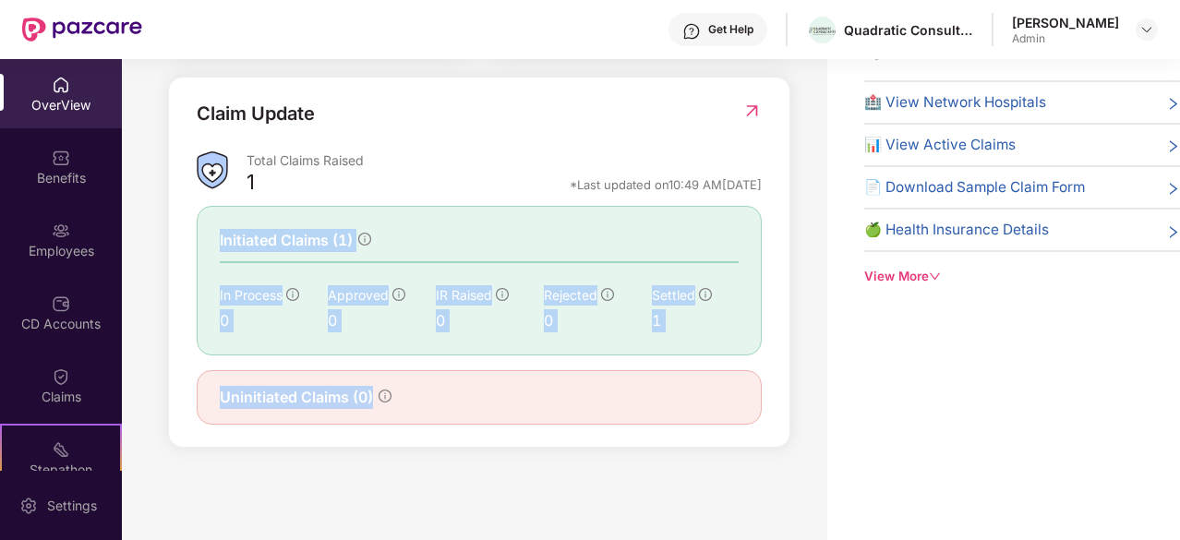
drag, startPoint x: 316, startPoint y: 243, endPoint x: 351, endPoint y: 404, distance: 165.4
click at [351, 404] on div "Claim Update Total Claims Raised 1 *Last updated on 10:49 AM, 28 Sep 2025 Initi…" at bounding box center [479, 262] width 565 height 325
click at [351, 404] on span "Uninitiated Claims (0)" at bounding box center [296, 397] width 153 height 23
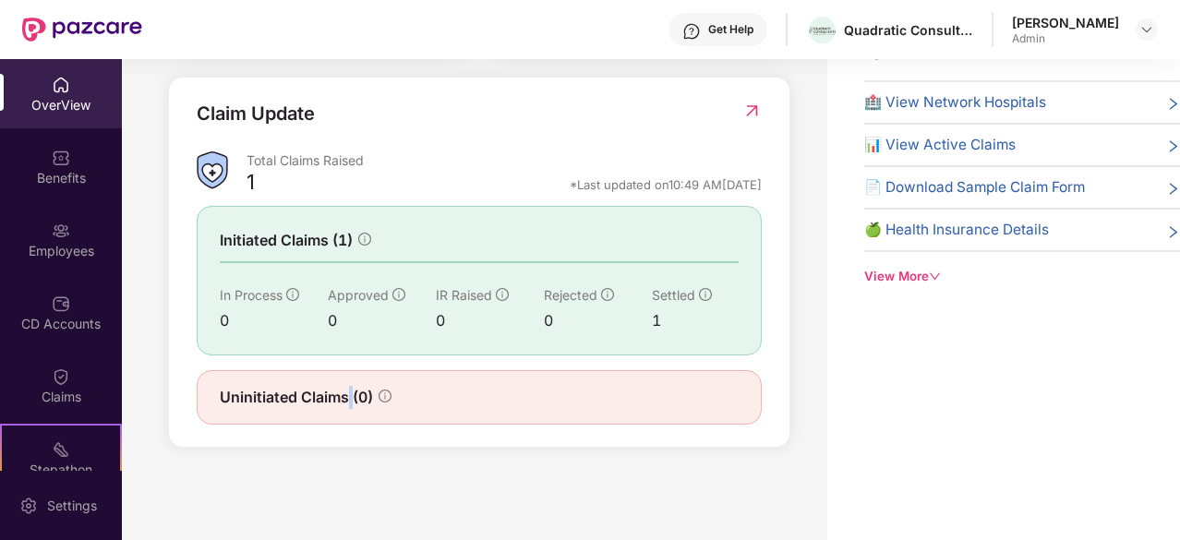
click at [351, 404] on span "Uninitiated Claims (0)" at bounding box center [296, 397] width 153 height 23
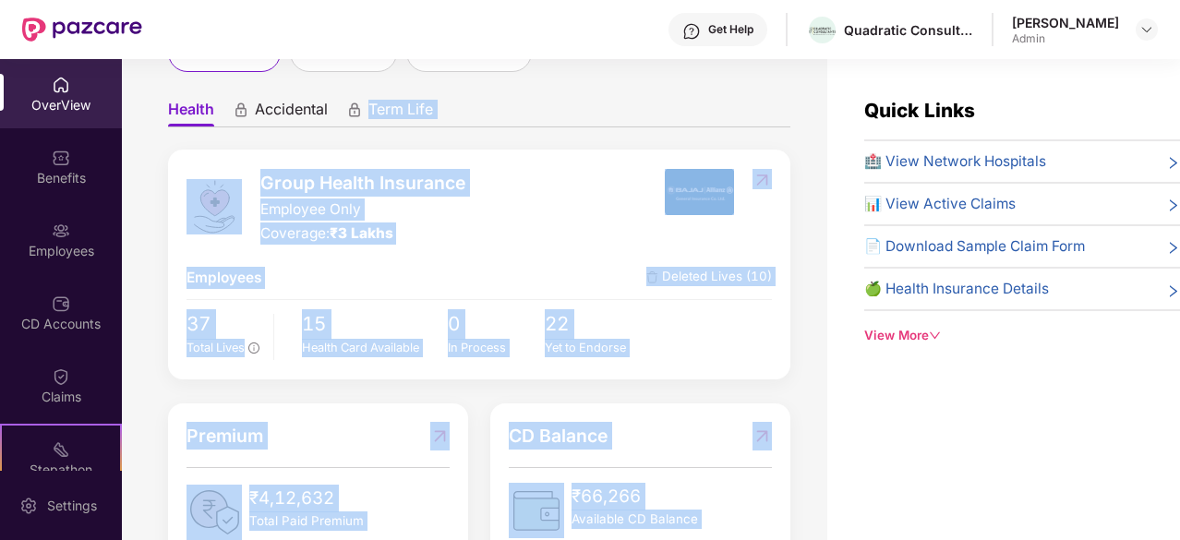
scroll to position [139, 0]
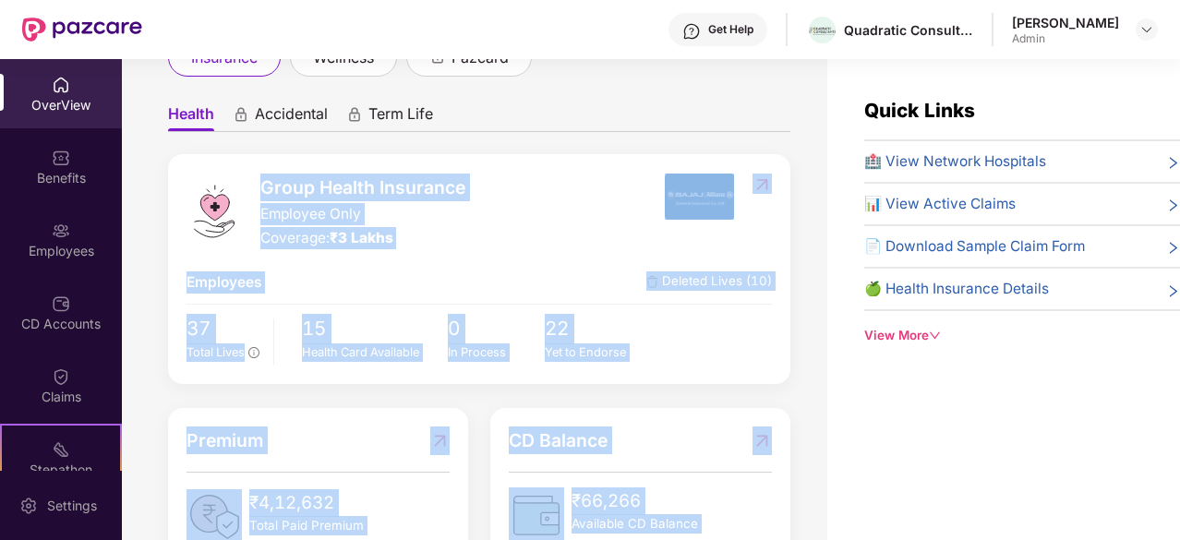
drag, startPoint x: 351, startPoint y: 404, endPoint x: 327, endPoint y: 150, distance: 256.0
click at [327, 150] on div "Health Accidental Term Life Group Health Insurance Employee Only Coverage: ₹3 L…" at bounding box center [479, 526] width 622 height 863
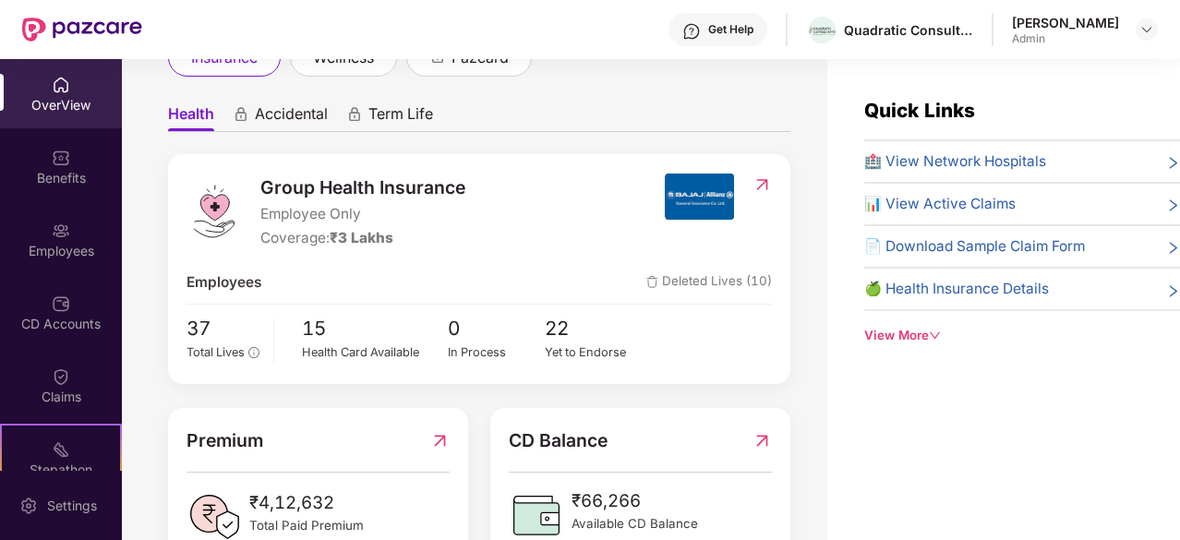
click at [321, 174] on span "Group Health Insurance" at bounding box center [362, 188] width 205 height 28
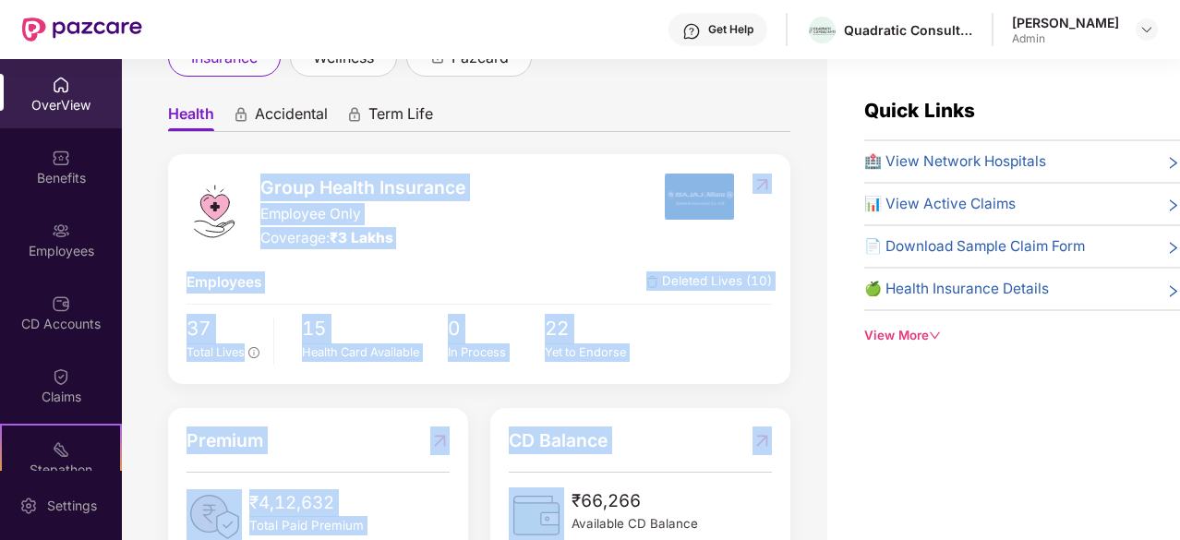
scroll to position [379, 0]
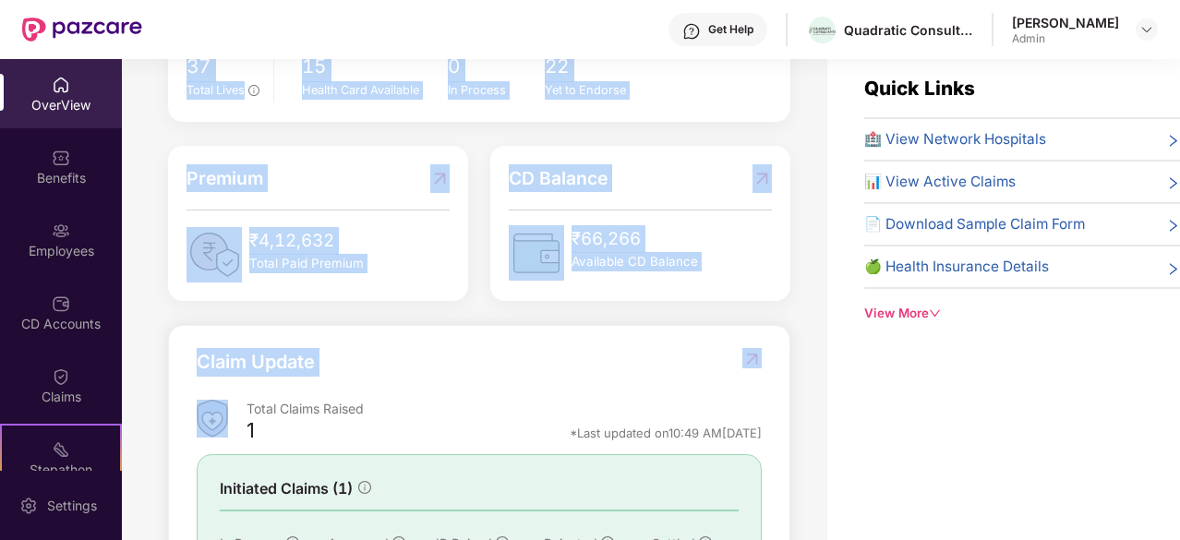
drag, startPoint x: 321, startPoint y: 173, endPoint x: 549, endPoint y: 341, distance: 282.6
click at [549, 341] on div "Group Health Insurance Employee Only Coverage: ₹3 Lakhs Employees Deleted Lives…" at bounding box center [479, 294] width 622 height 804
click at [549, 341] on div "Claim Update Total Claims Raised 1 *Last updated on 10:49 AM, 28 Sep 2025 Initi…" at bounding box center [479, 510] width 622 height 371
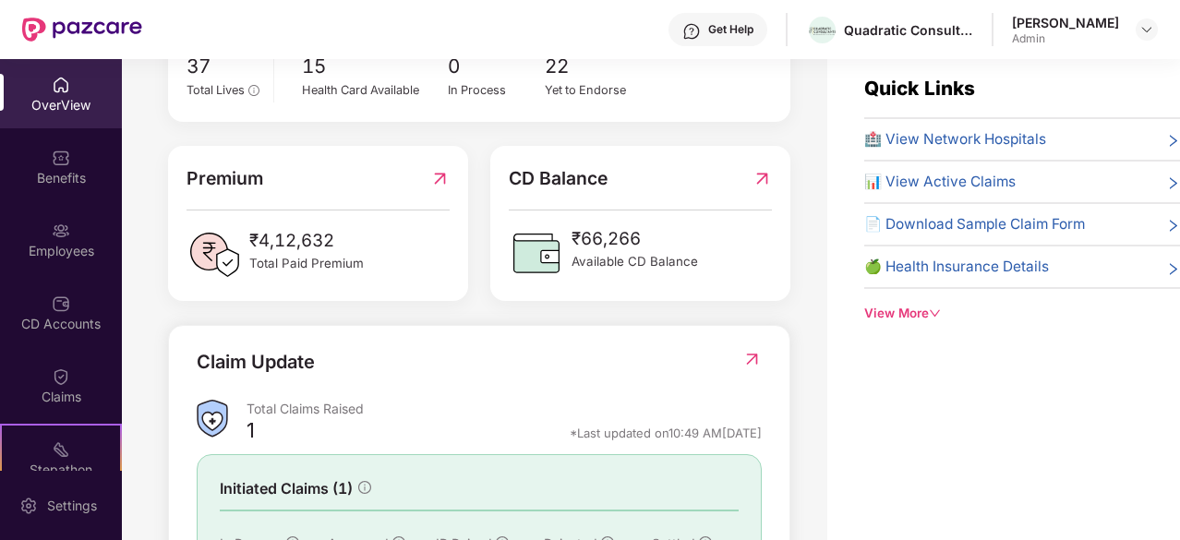
click at [261, 273] on span "Total Paid Premium" at bounding box center [306, 263] width 115 height 19
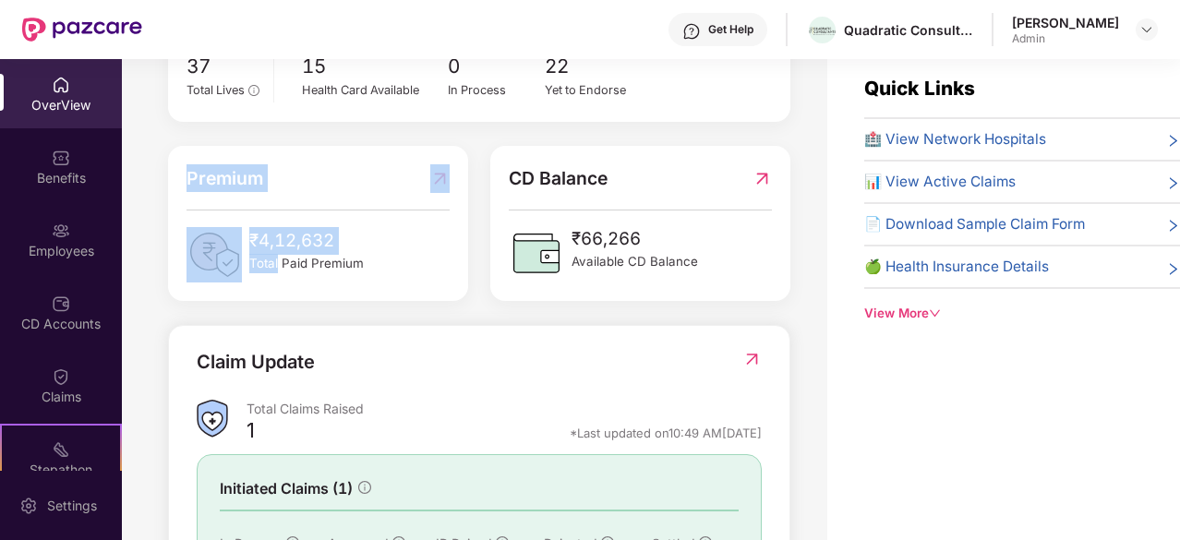
drag, startPoint x: 261, startPoint y: 287, endPoint x: 202, endPoint y: 191, distance: 112.8
click at [202, 191] on div "Premium ₹4,12,632 Total Paid Premium" at bounding box center [318, 222] width 262 height 117
click at [202, 191] on span "Premium" at bounding box center [225, 178] width 77 height 28
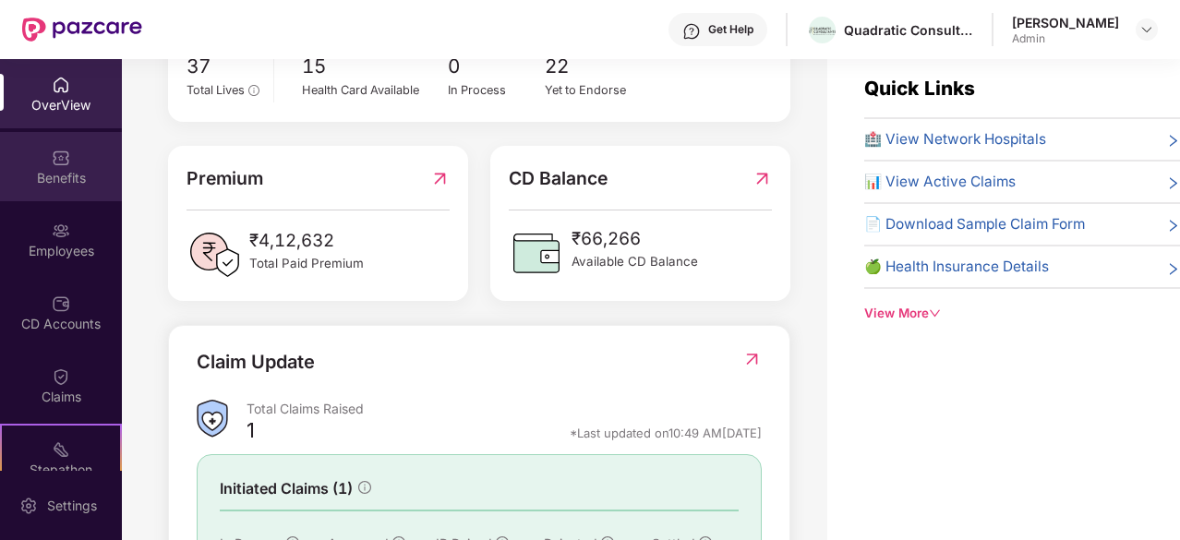
click at [74, 180] on div "Benefits" at bounding box center [61, 178] width 122 height 18
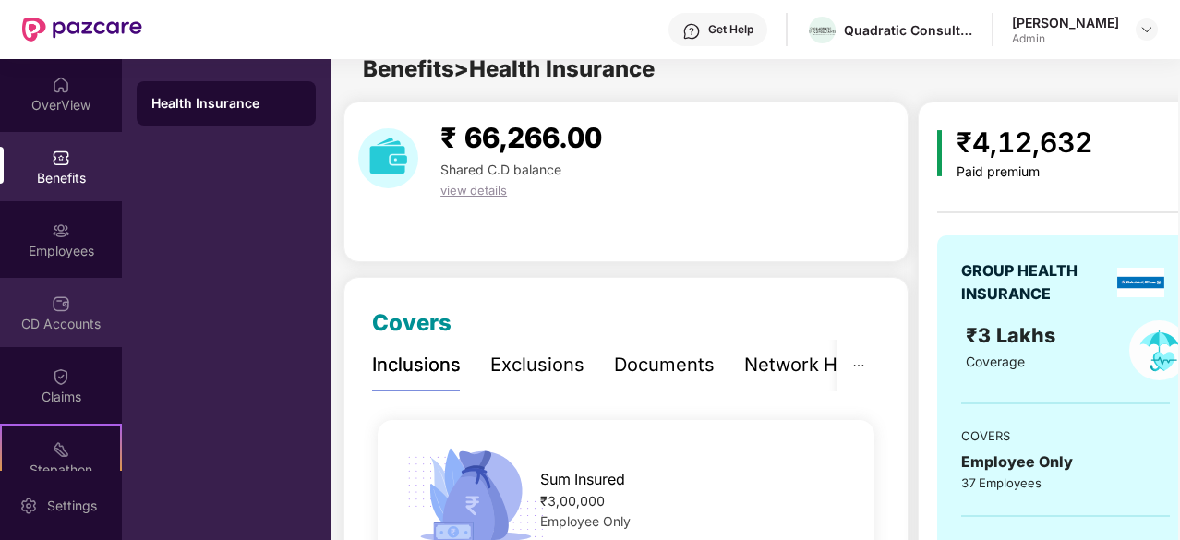
click at [52, 305] on img at bounding box center [61, 304] width 18 height 18
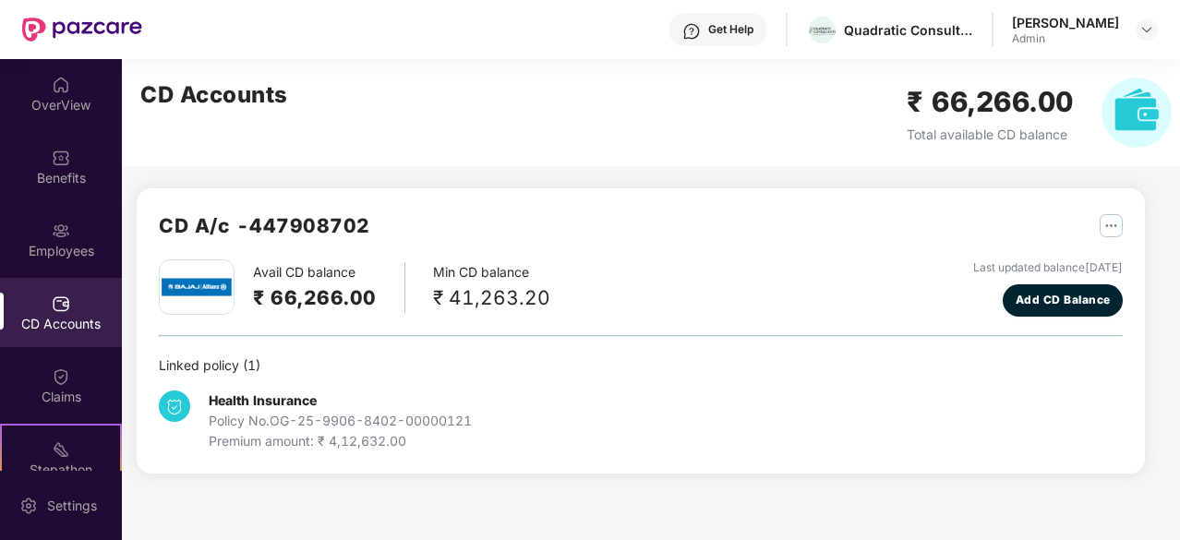
click at [334, 295] on h2 "₹ 66,266.00" at bounding box center [315, 298] width 124 height 30
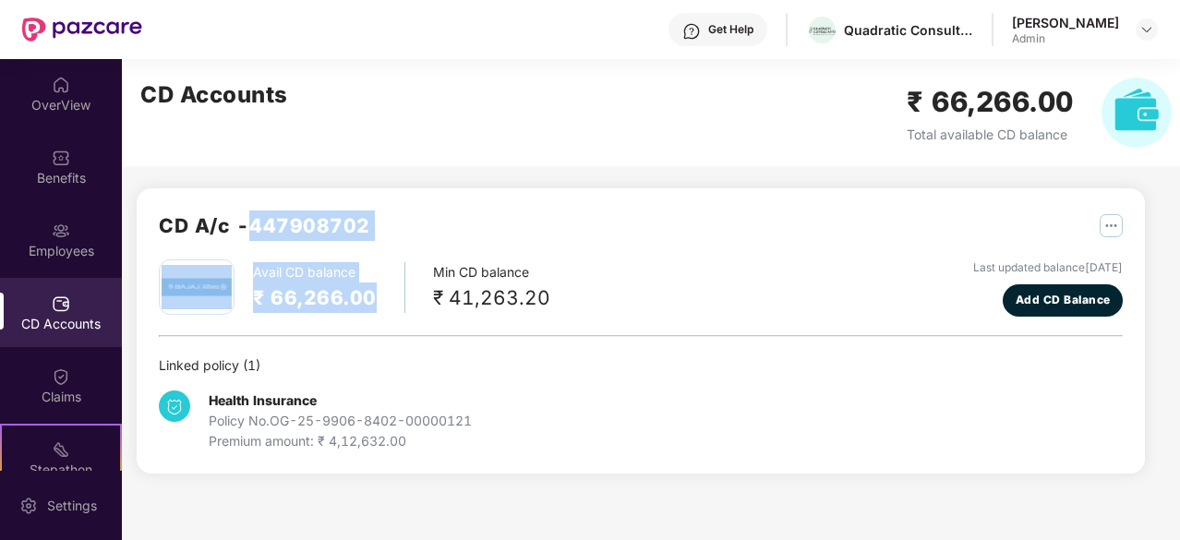
drag, startPoint x: 334, startPoint y: 295, endPoint x: 312, endPoint y: 217, distance: 80.7
click at [312, 217] on div "CD A/c - 447908702 Avail CD balance ₹ 66,266.00 Min CD balance ₹ 41,263.20 Last…" at bounding box center [641, 331] width 964 height 241
click at [312, 217] on h2 "CD A/c - 447908702" at bounding box center [264, 226] width 211 height 30
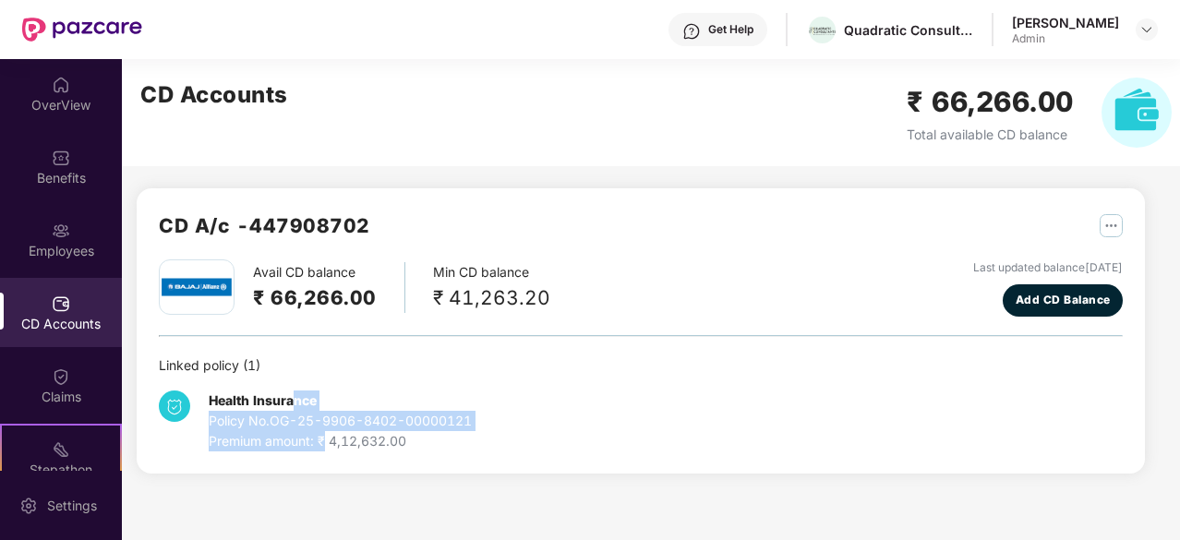
drag, startPoint x: 296, startPoint y: 380, endPoint x: 339, endPoint y: 480, distance: 109.2
click at [339, 480] on div "CD A/c - 447908702 Avail CD balance ₹ 66,266.00 Min CD balance ₹ 41,263.20 Last…" at bounding box center [633, 277] width 1023 height 437
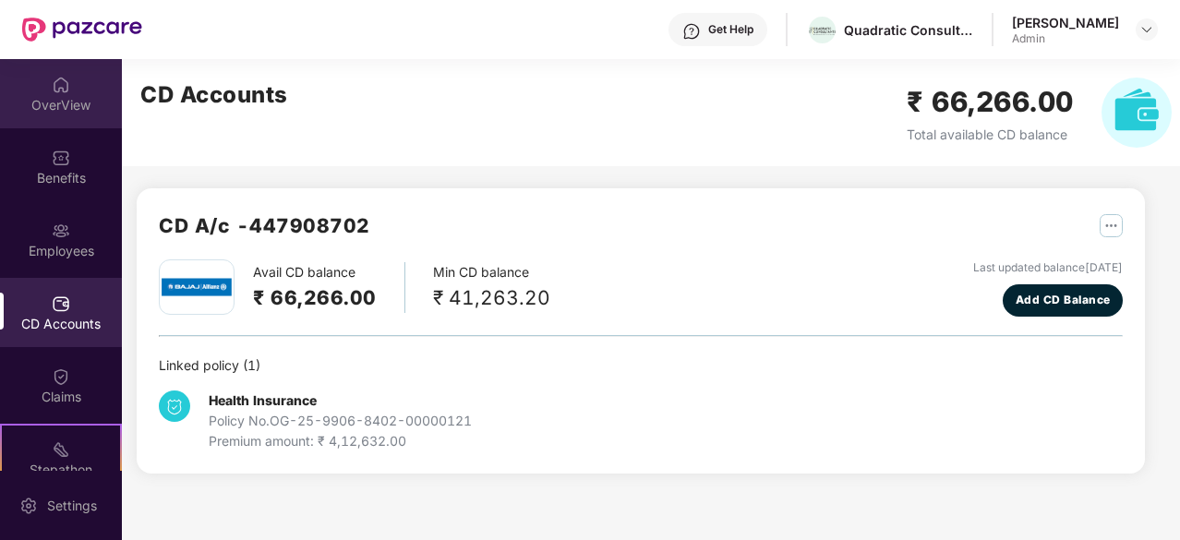
click at [73, 96] on div "OverView" at bounding box center [61, 105] width 122 height 18
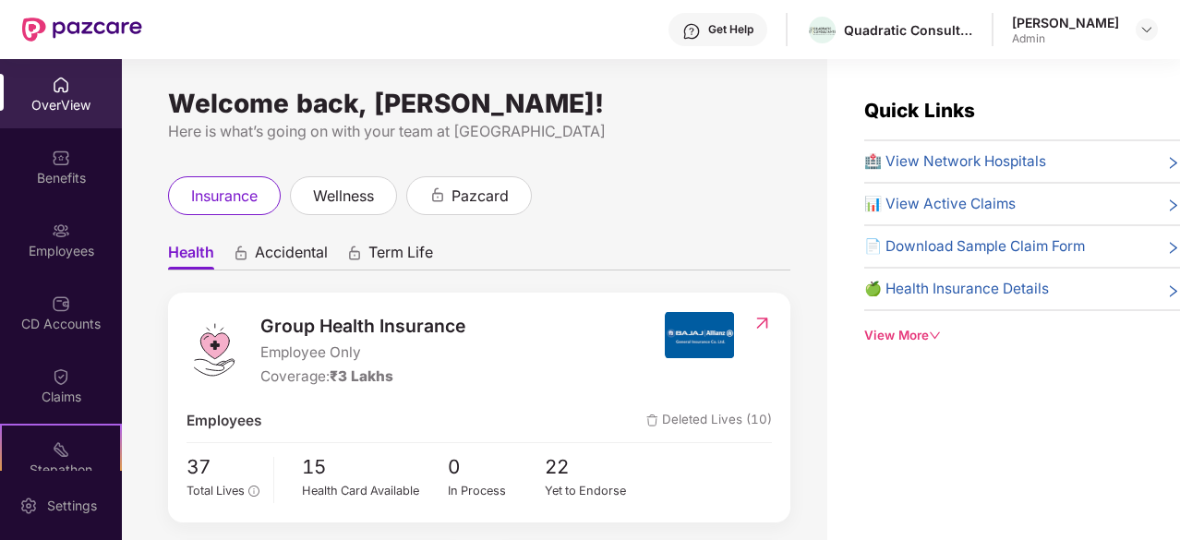
click at [357, 82] on div "Welcome back, Poonam Patil! Here is what’s going on with your team at Pazcare i…" at bounding box center [474, 310] width 705 height 503
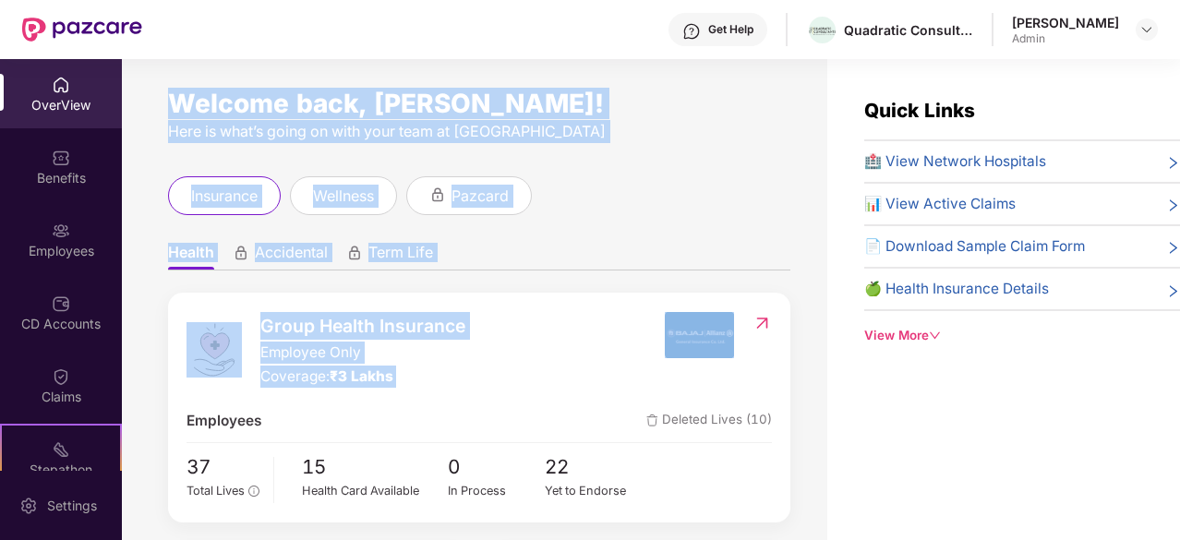
drag, startPoint x: 357, startPoint y: 82, endPoint x: 483, endPoint y: 380, distance: 323.6
click at [483, 380] on div "Welcome back, Poonam Patil! Here is what’s going on with your team at Pazcare i…" at bounding box center [474, 310] width 705 height 503
click at [354, 351] on span "Employee Only" at bounding box center [362, 353] width 205 height 22
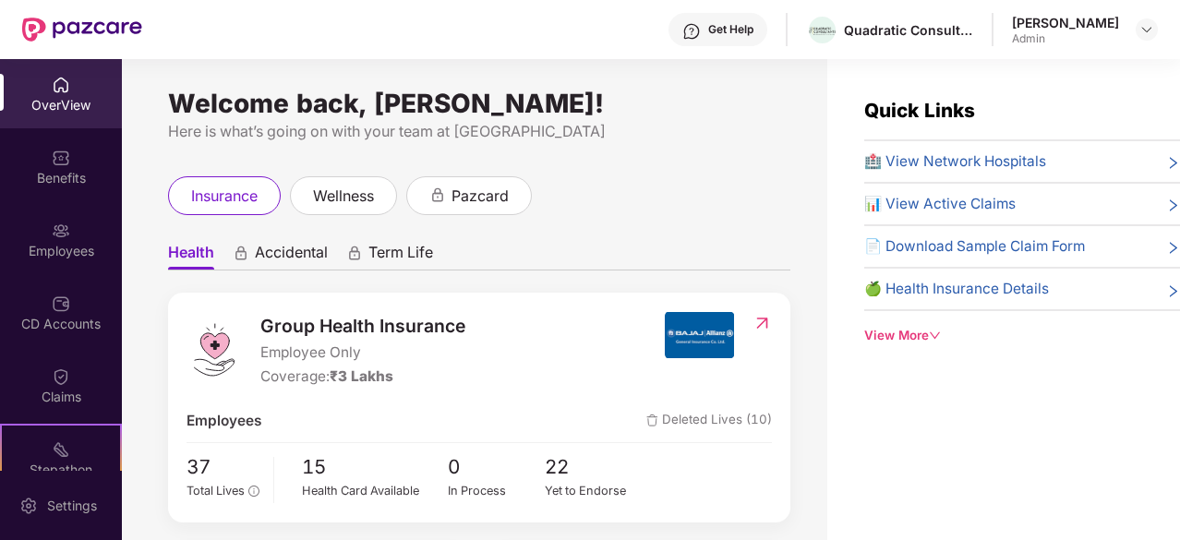
click at [354, 369] on span "₹3 Lakhs" at bounding box center [362, 377] width 64 height 18
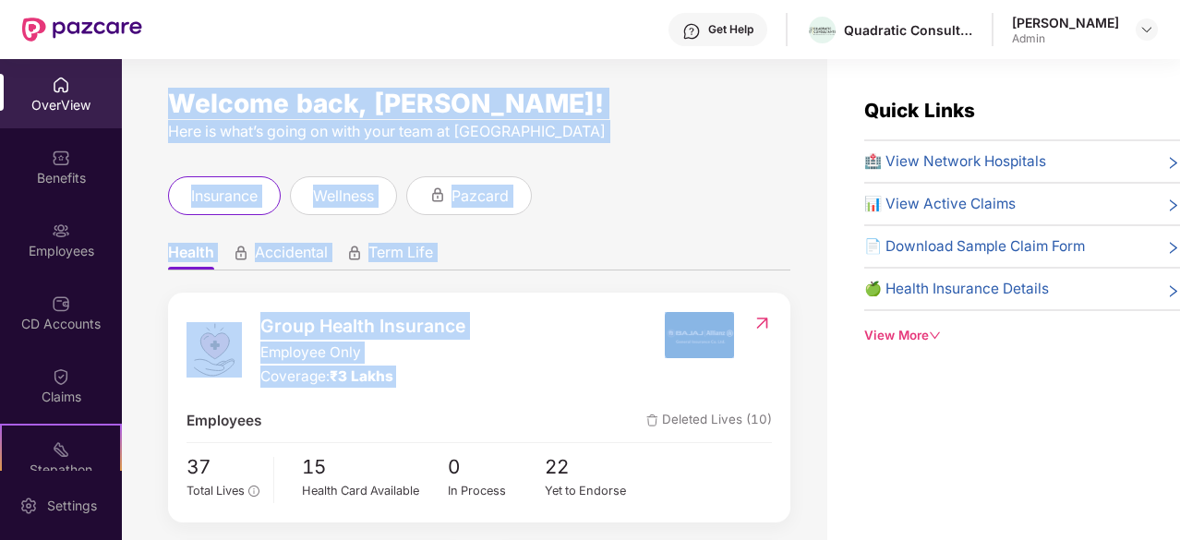
drag, startPoint x: 354, startPoint y: 369, endPoint x: 242, endPoint y: 111, distance: 281.7
click at [242, 111] on div "Welcome back, Poonam Patil! Here is what’s going on with your team at Pazcare i…" at bounding box center [474, 310] width 705 height 503
click at [242, 111] on div "Welcome back, [PERSON_NAME]!" at bounding box center [479, 103] width 622 height 15
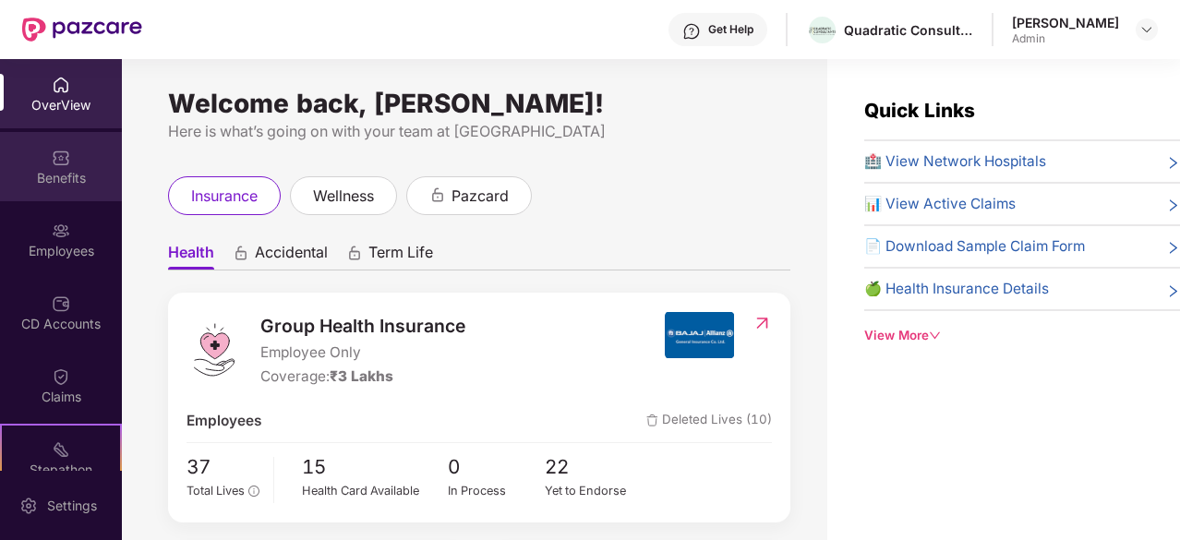
click at [57, 152] on img at bounding box center [61, 158] width 18 height 18
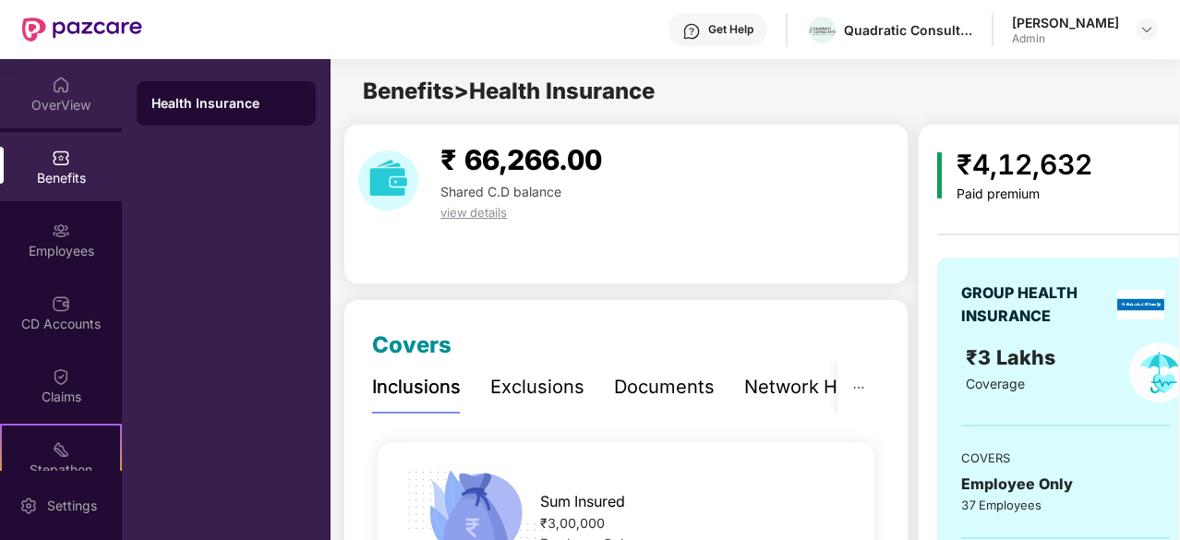
click at [60, 89] on img at bounding box center [61, 85] width 18 height 18
